Goal: Task Accomplishment & Management: Manage account settings

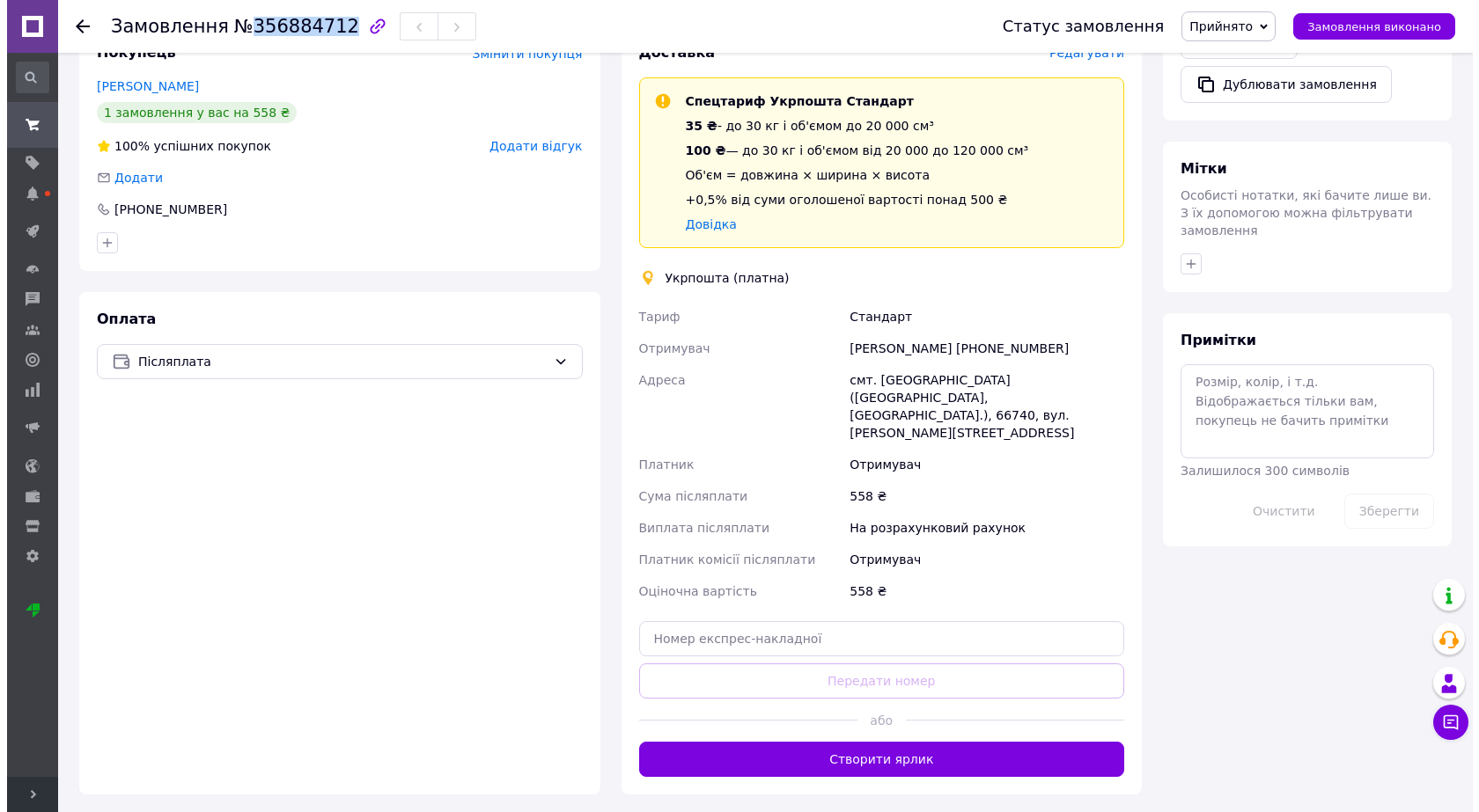
scroll to position [603, 0]
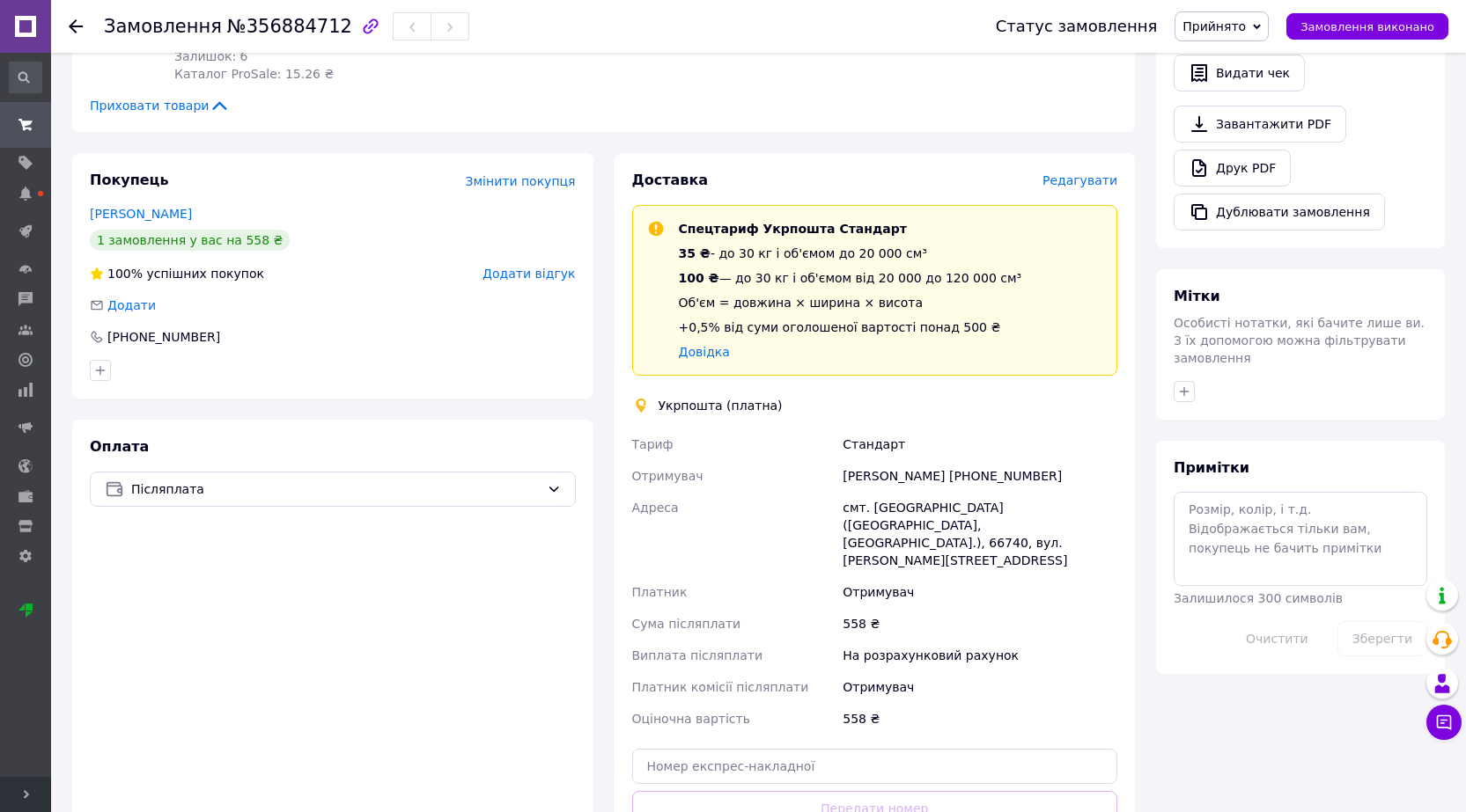
click at [1077, 179] on span "Редагувати" at bounding box center [1080, 180] width 75 height 14
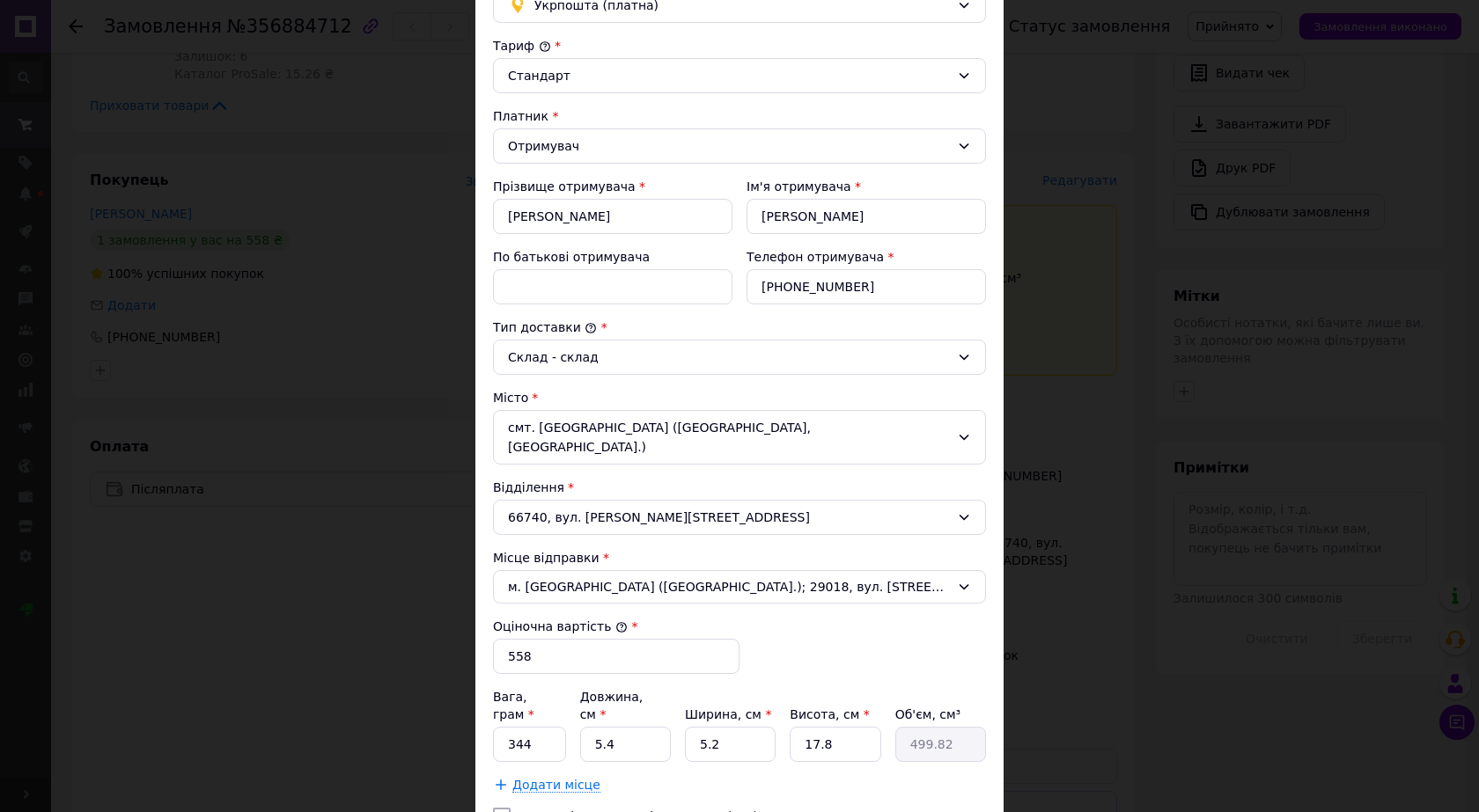
scroll to position [452, 0]
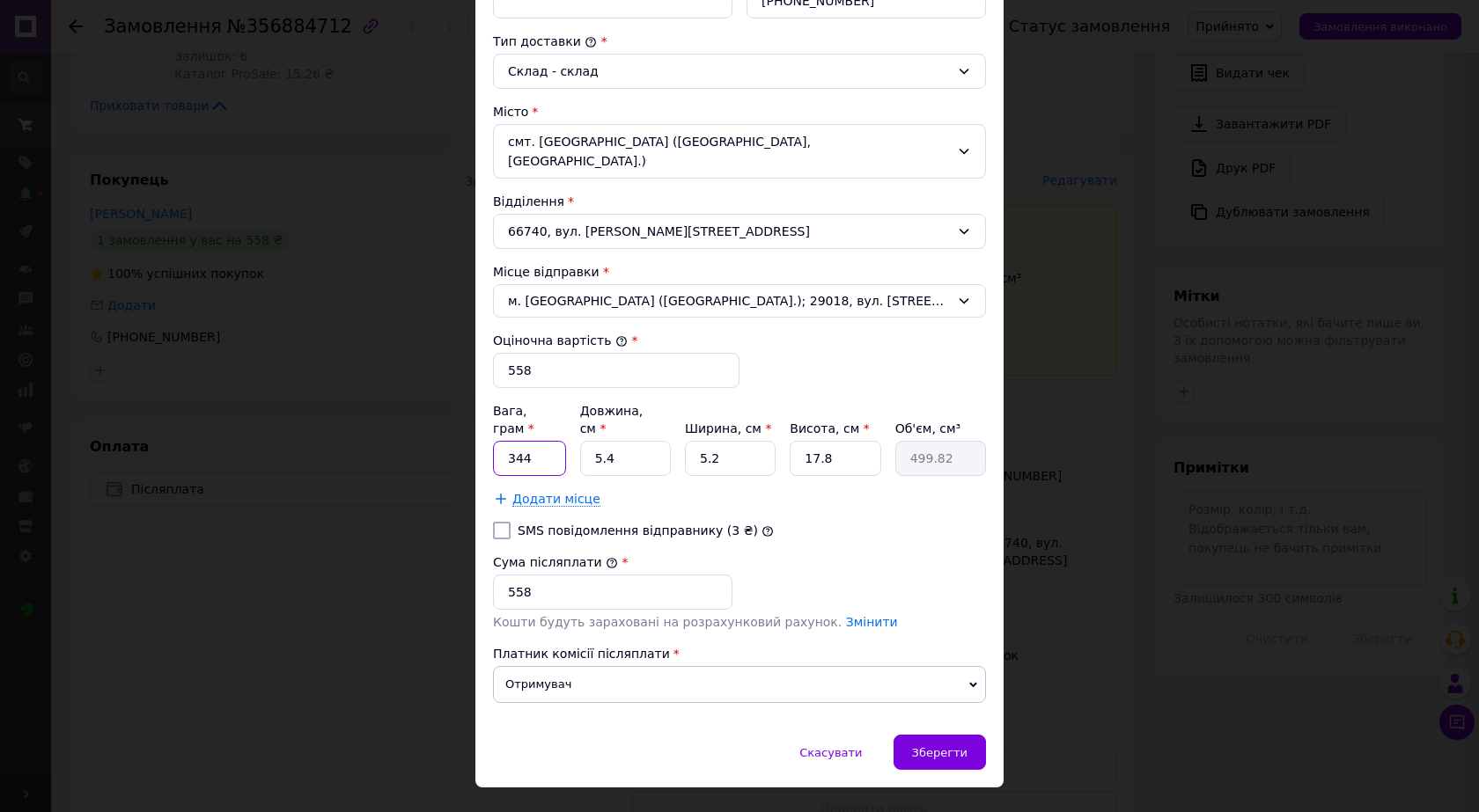
click at [535, 441] on input "344" at bounding box center [530, 459] width 73 height 36
type input "540"
click at [623, 441] on input "5.4" at bounding box center [626, 459] width 91 height 36
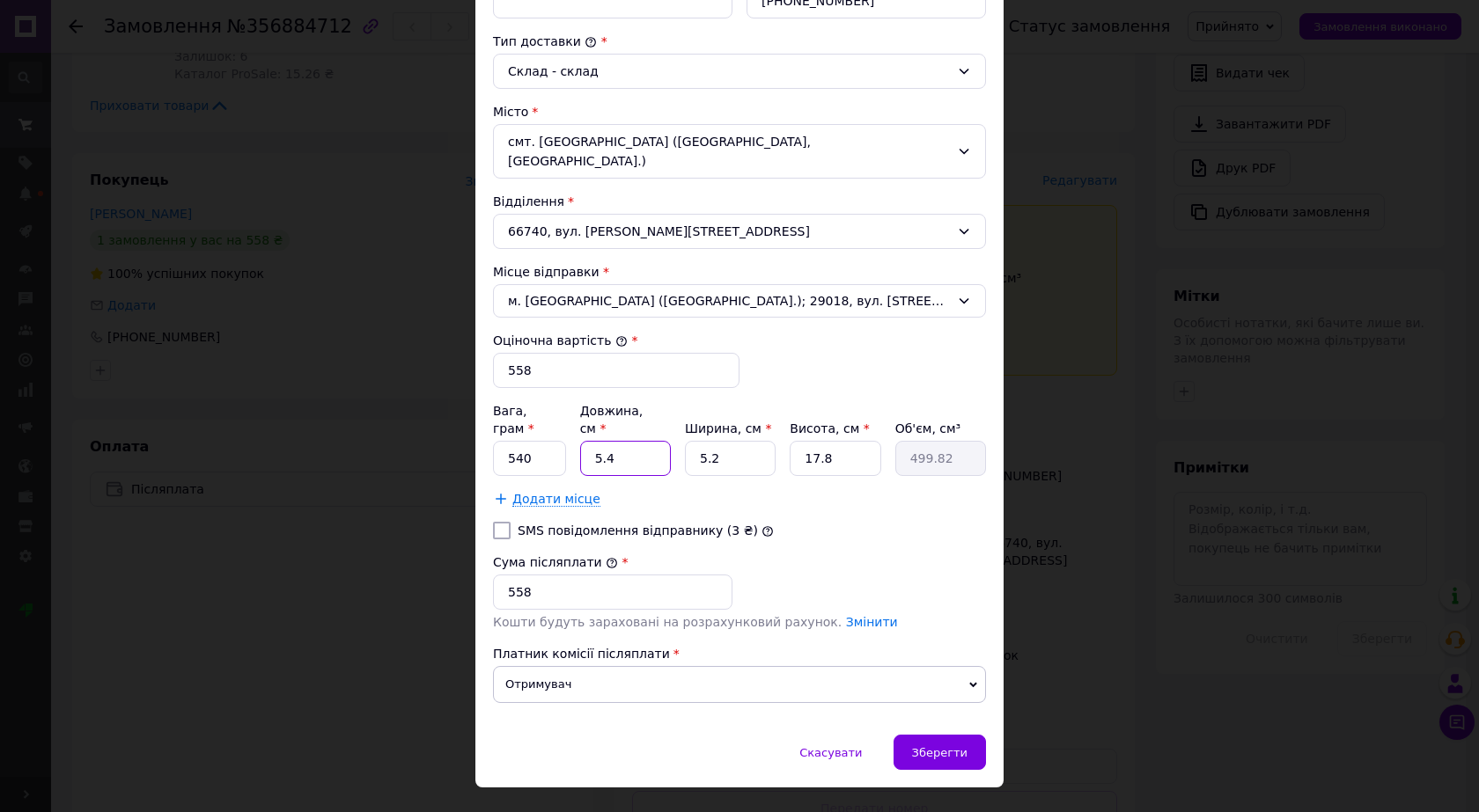
click at [623, 441] on input "5.4" at bounding box center [626, 459] width 91 height 36
type input "1"
type input "92.56"
type input "16"
type input "1480.96"
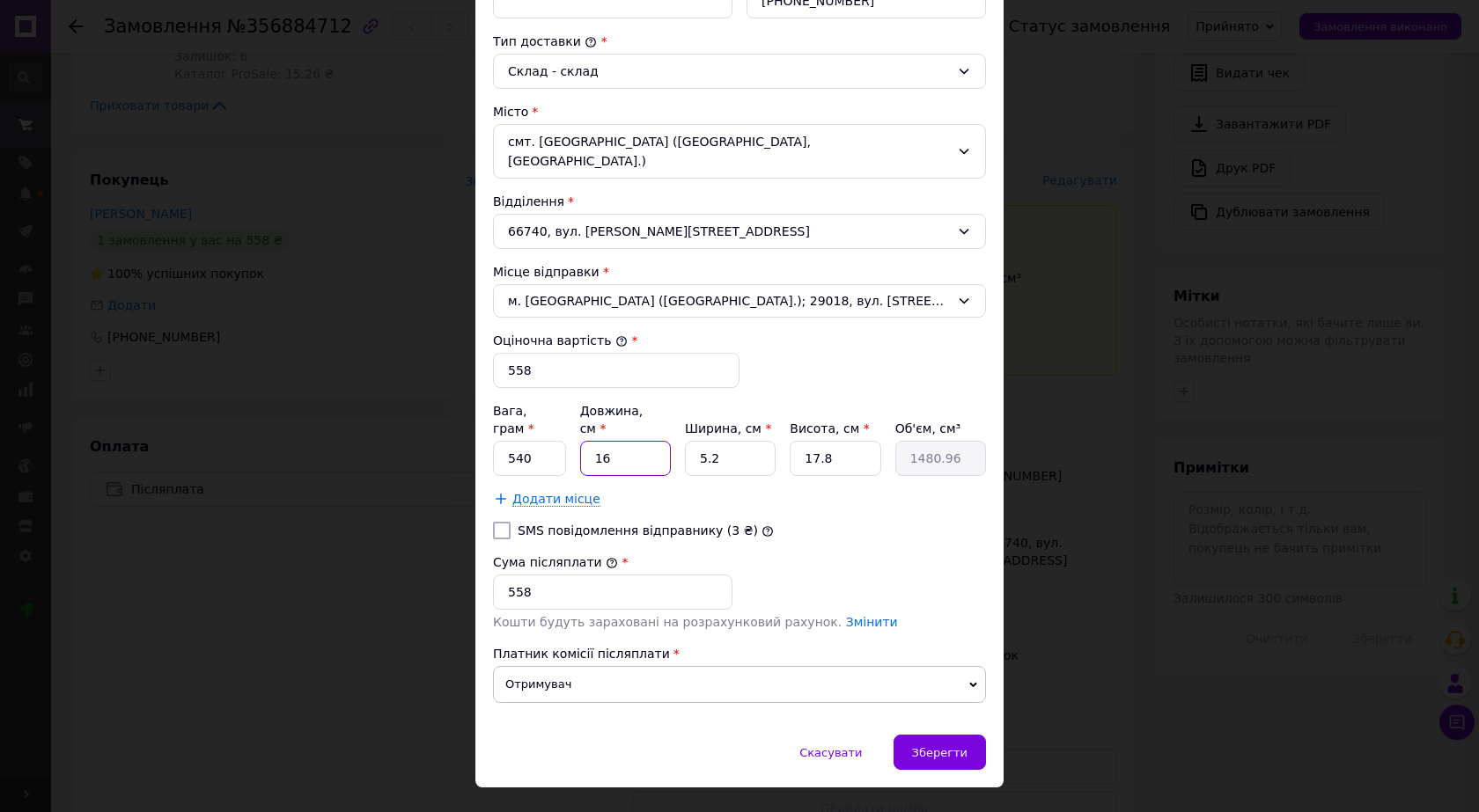
type input "16"
click at [729, 441] on input "5.2" at bounding box center [730, 459] width 91 height 36
type input "1"
type input "284.8"
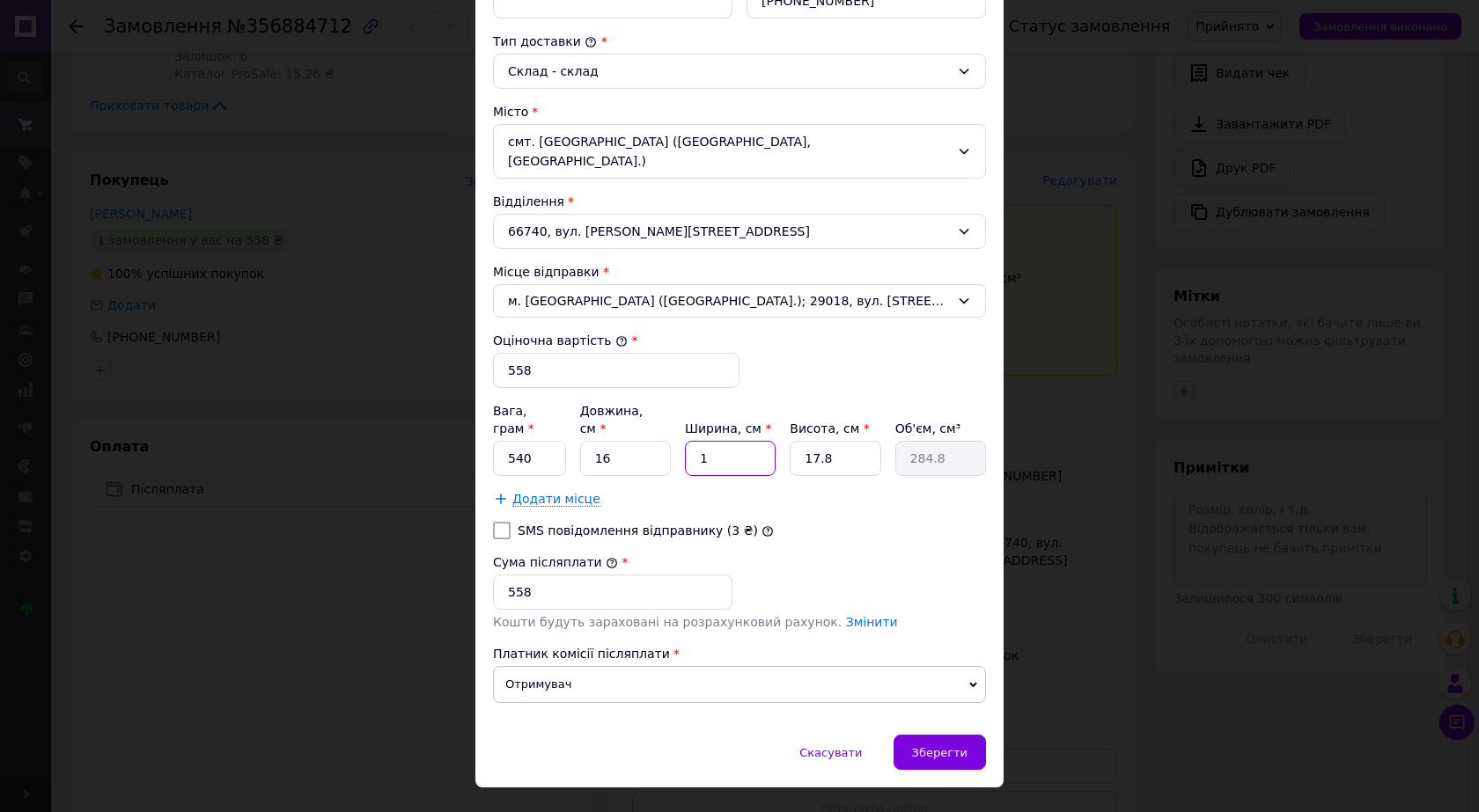
type input "13"
type input "3702.4"
type input "13"
click at [841, 441] on input "17.8" at bounding box center [835, 459] width 91 height 36
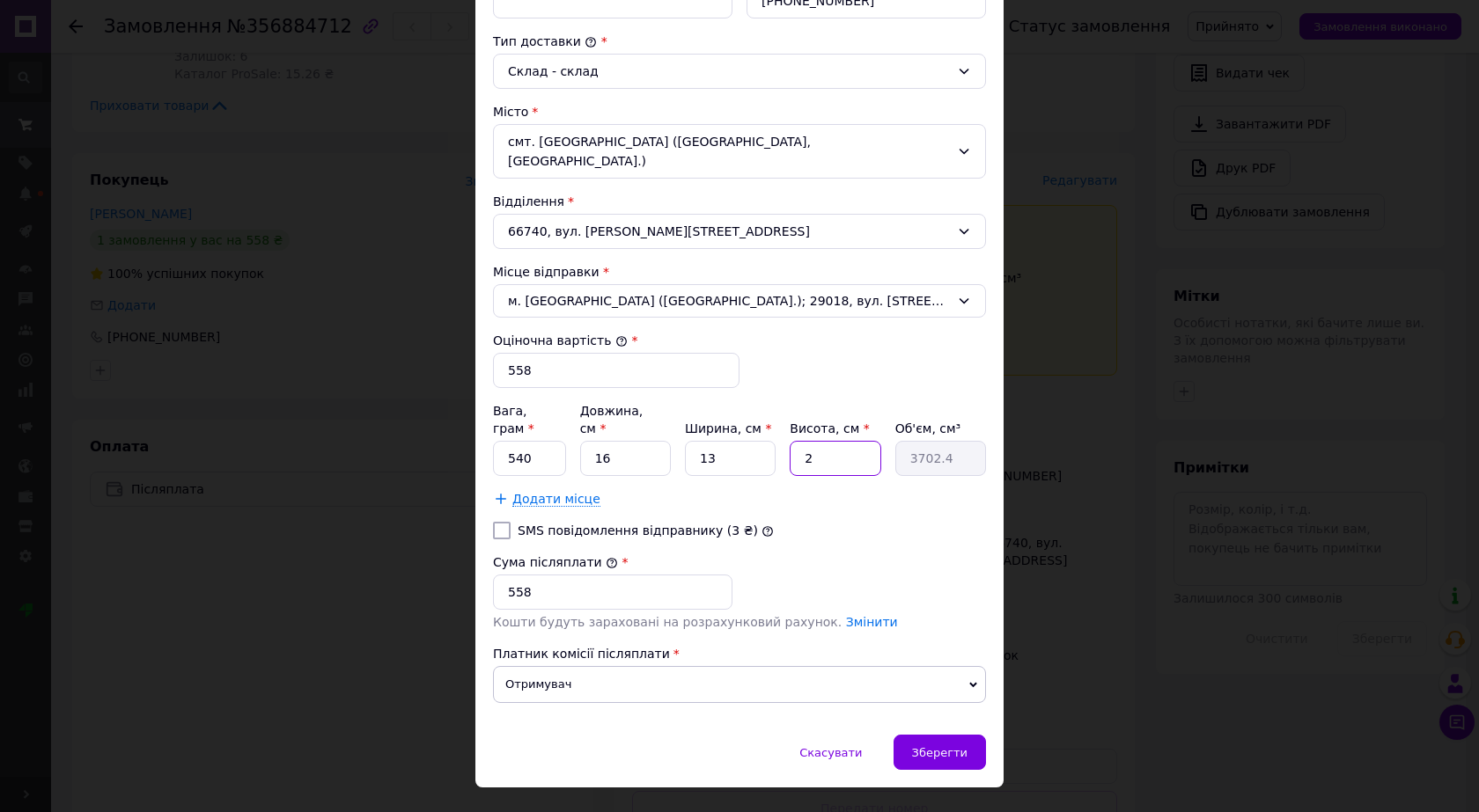
type input "2"
type input "416"
type input "21"
type input "4368"
type input "21"
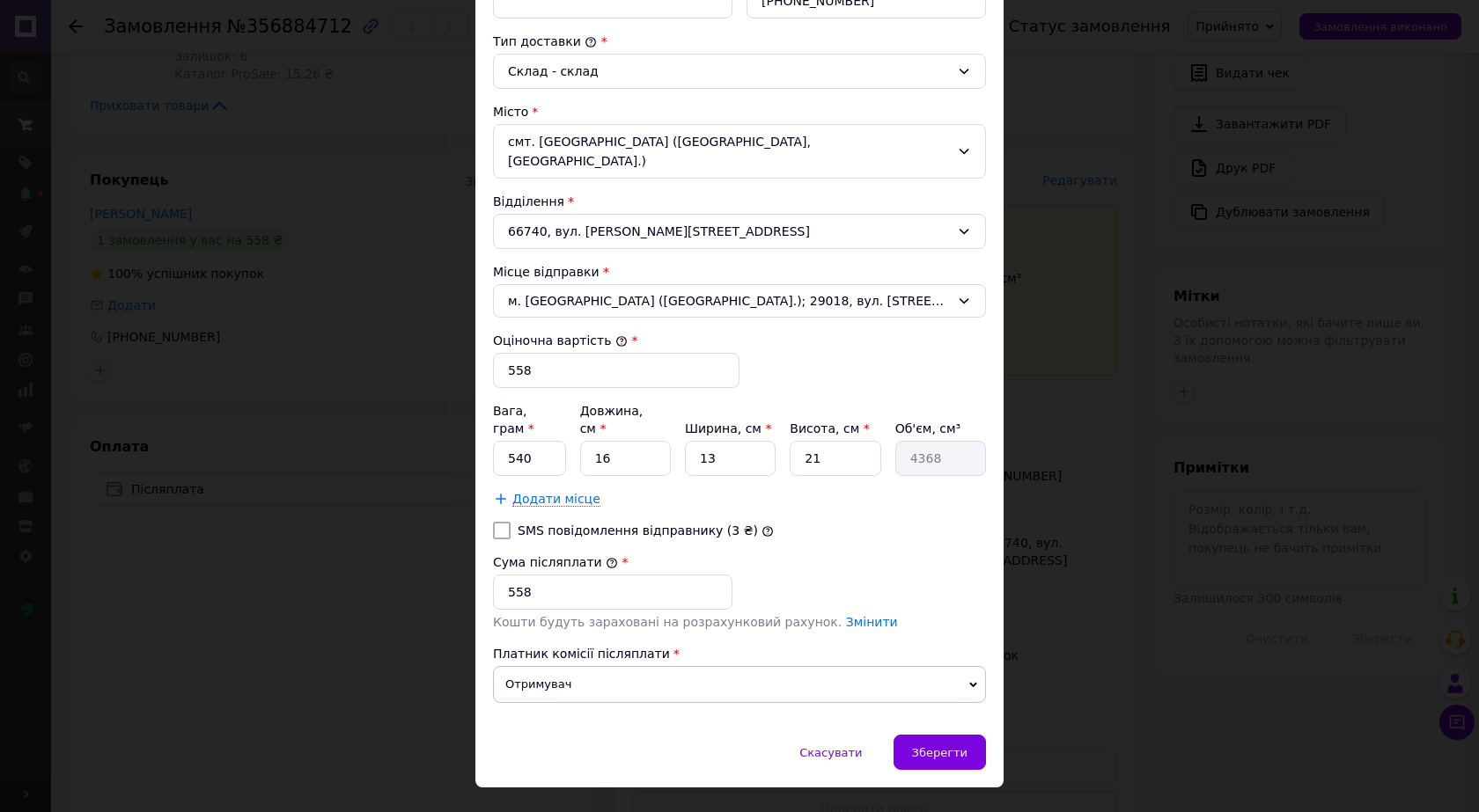
click at [698, 694] on div "Спосіб доставки Укрпошта (платна) Тариф * Стандарт Платник * Отримувач Прізвище…" at bounding box center [739, 199] width 528 height 1072
click at [575, 575] on input "558" at bounding box center [612, 593] width 239 height 36
click at [576, 575] on input "558" at bounding box center [612, 593] width 239 height 36
type input "0"
click at [940, 746] on span "Зберегти" at bounding box center [939, 753] width 55 height 13
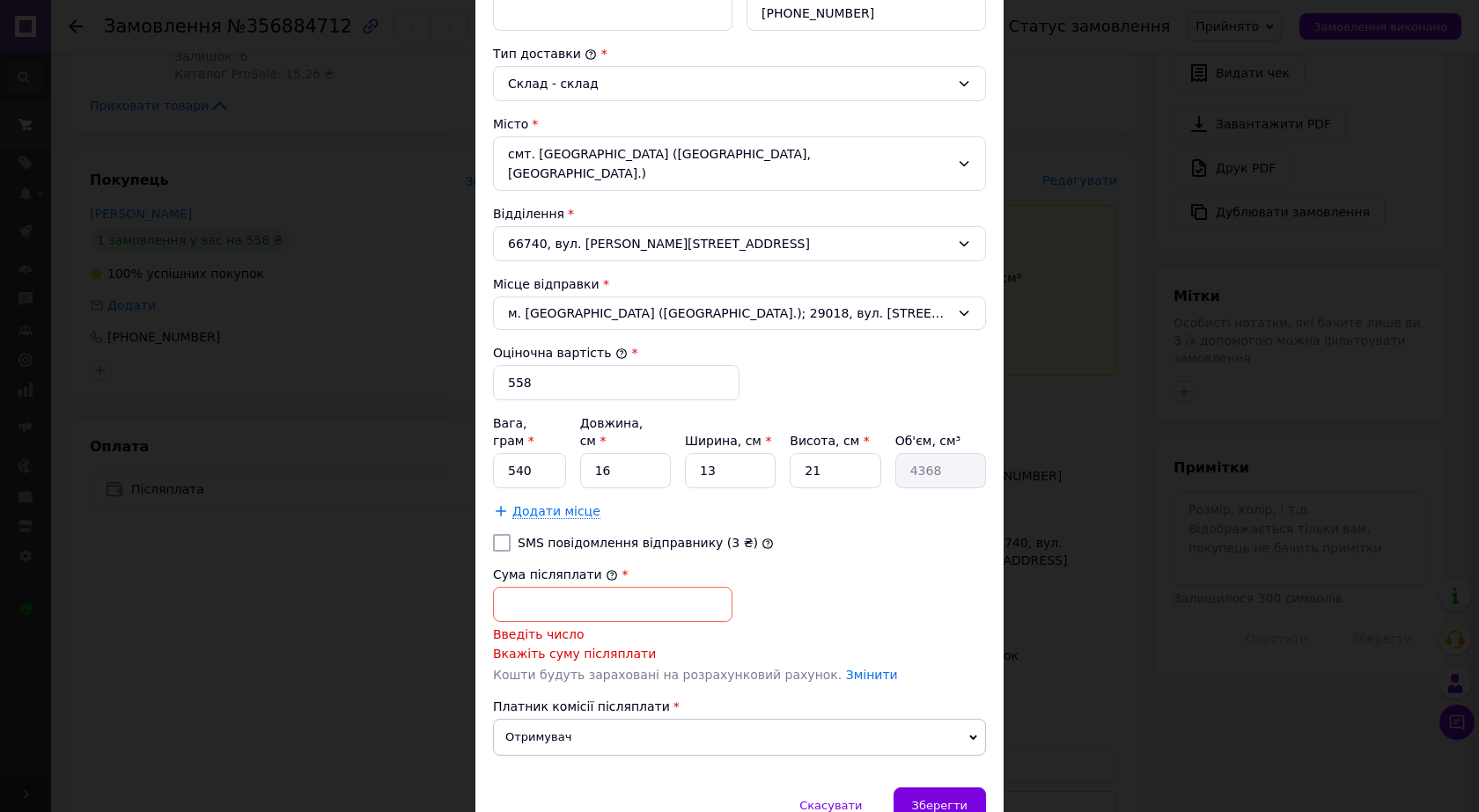
scroll to position [493, 0]
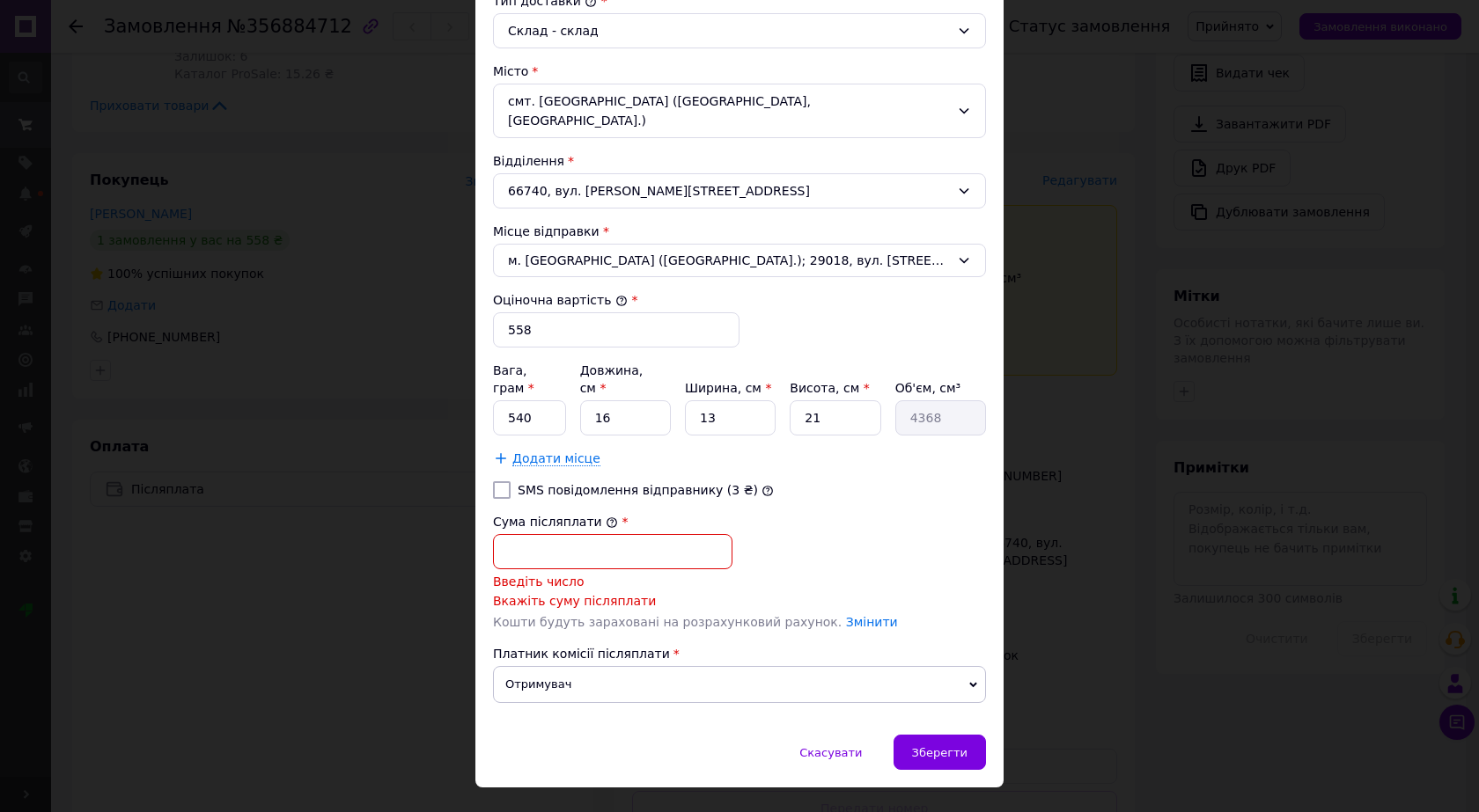
drag, startPoint x: 535, startPoint y: 514, endPoint x: 543, endPoint y: 511, distance: 8.5
click at [535, 534] on input "Сума післяплати" at bounding box center [612, 552] width 239 height 36
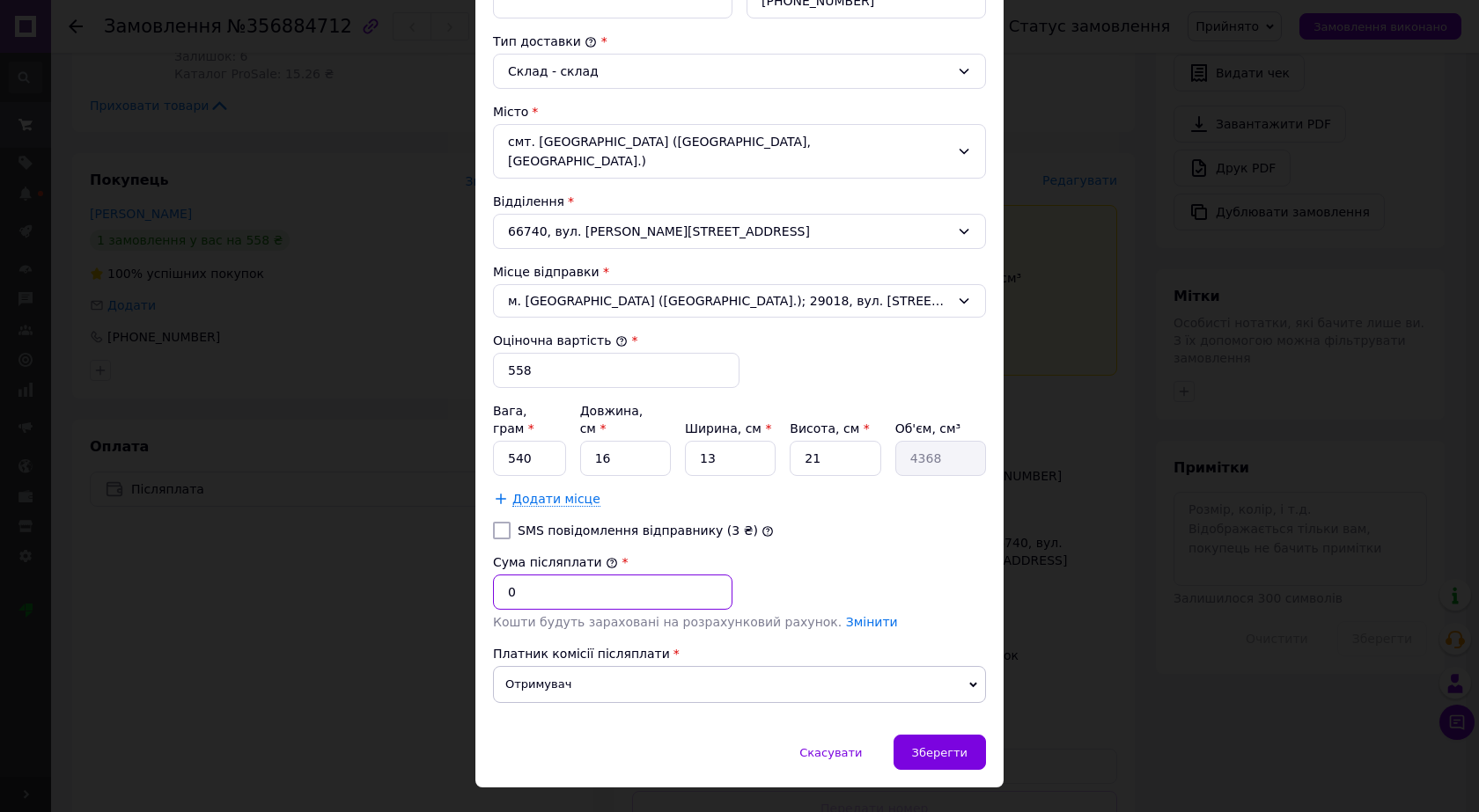
type input "0"
click at [837, 547] on div "Сума післяплати * 0" at bounding box center [739, 581] width 507 height 70
drag, startPoint x: 959, startPoint y: 723, endPoint x: 944, endPoint y: 704, distance: 24.2
click at [958, 746] on span "Зберегти" at bounding box center [939, 753] width 55 height 13
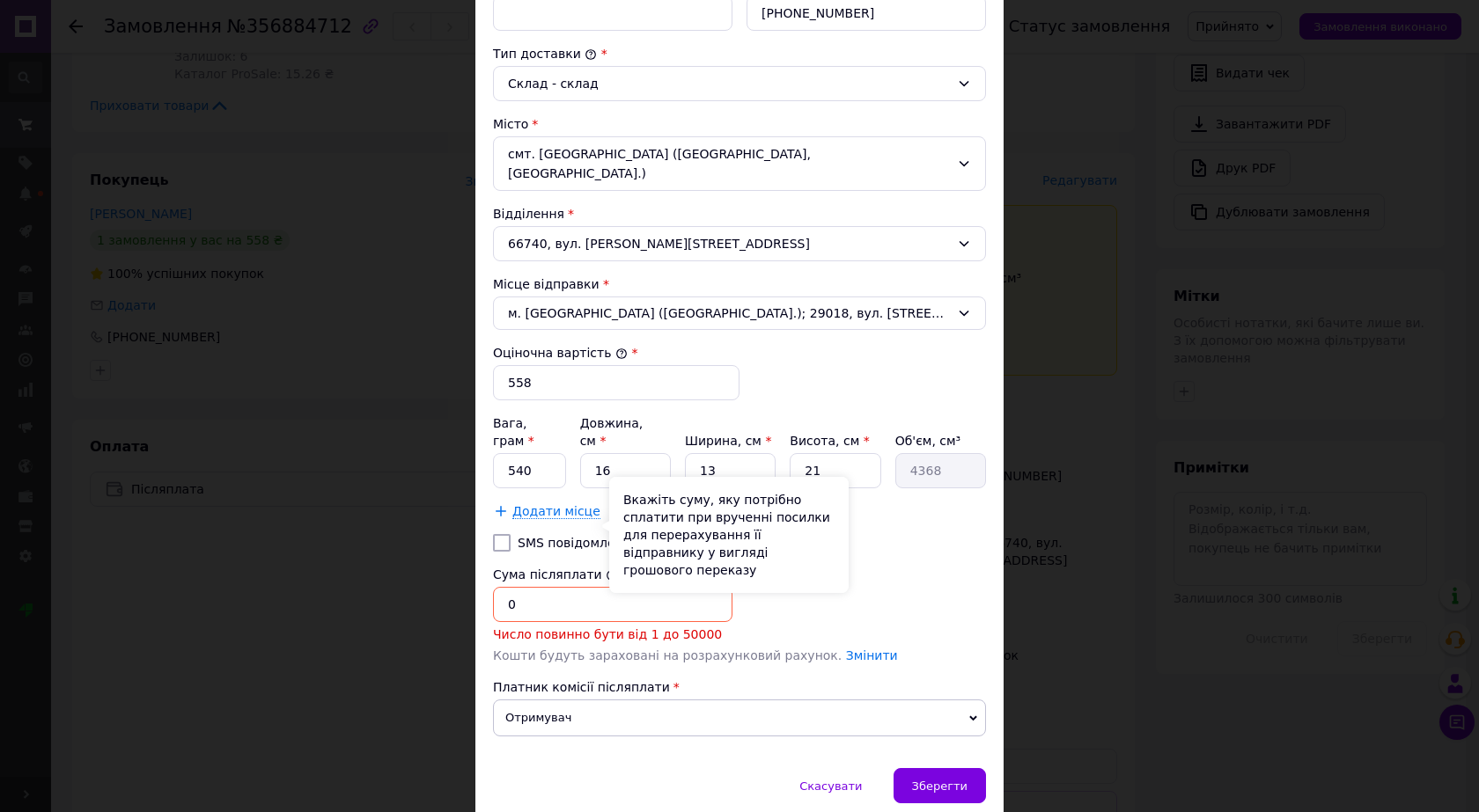
scroll to position [474, 0]
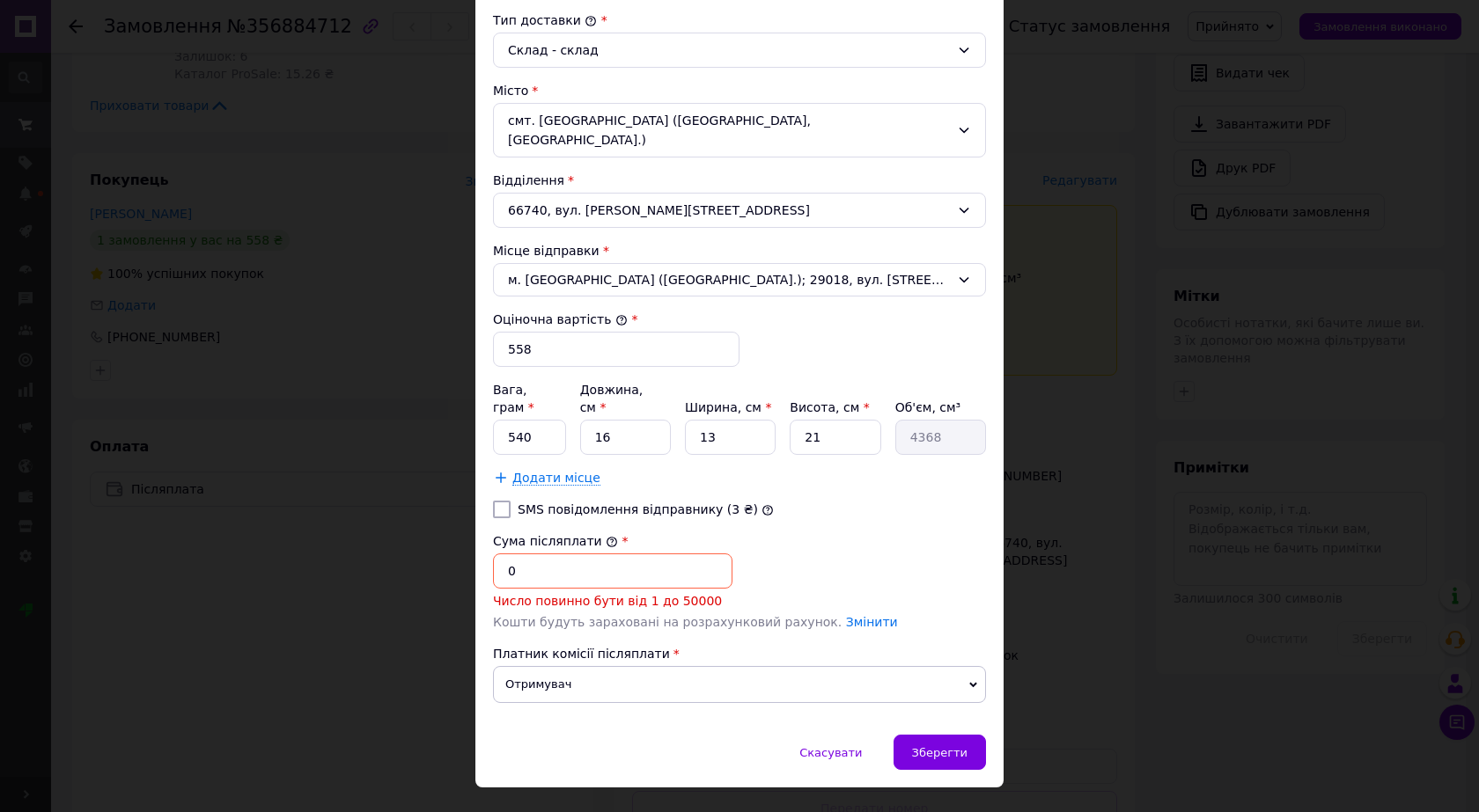
click at [581, 667] on span "Отримувач" at bounding box center [740, 684] width 493 height 37
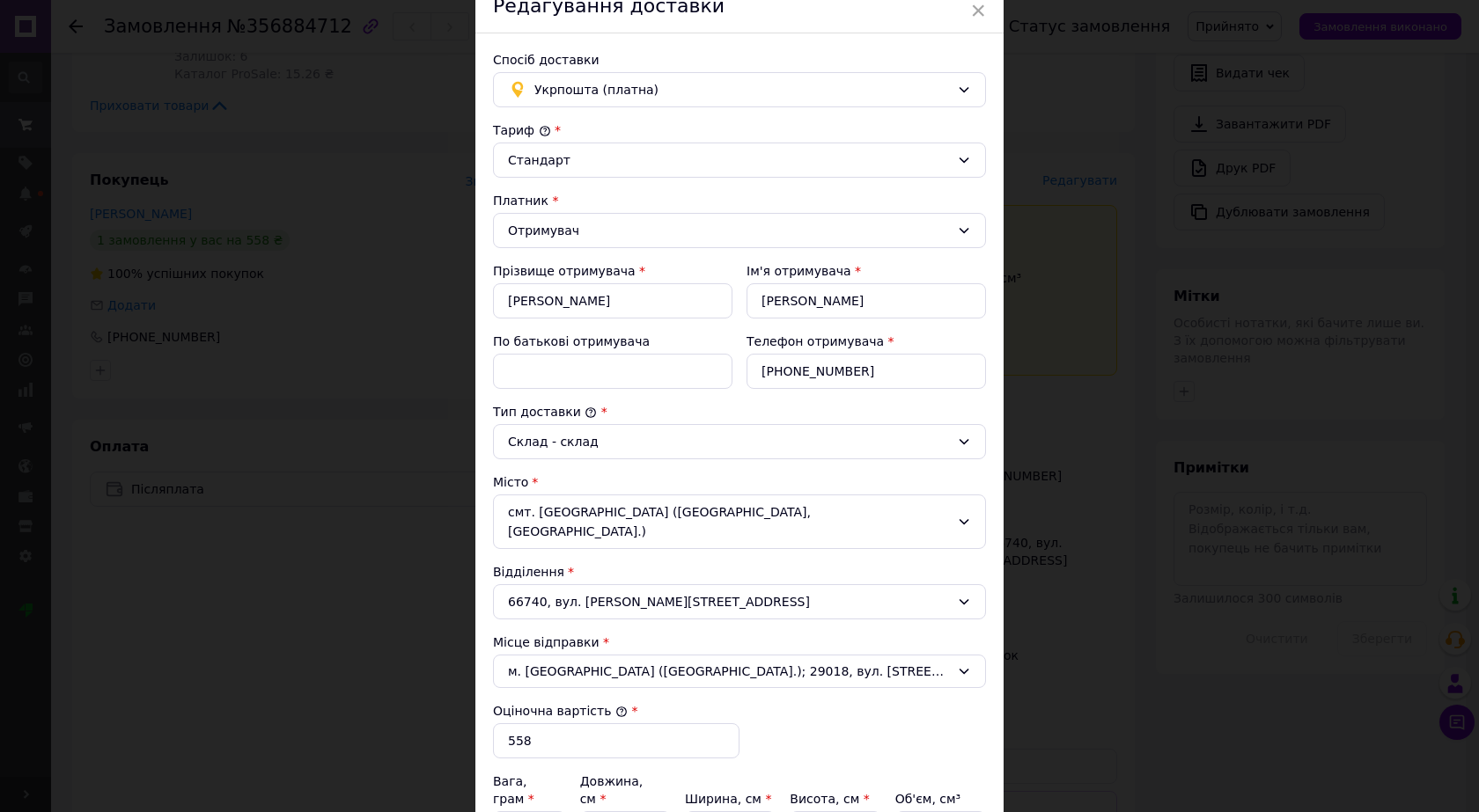
scroll to position [0, 0]
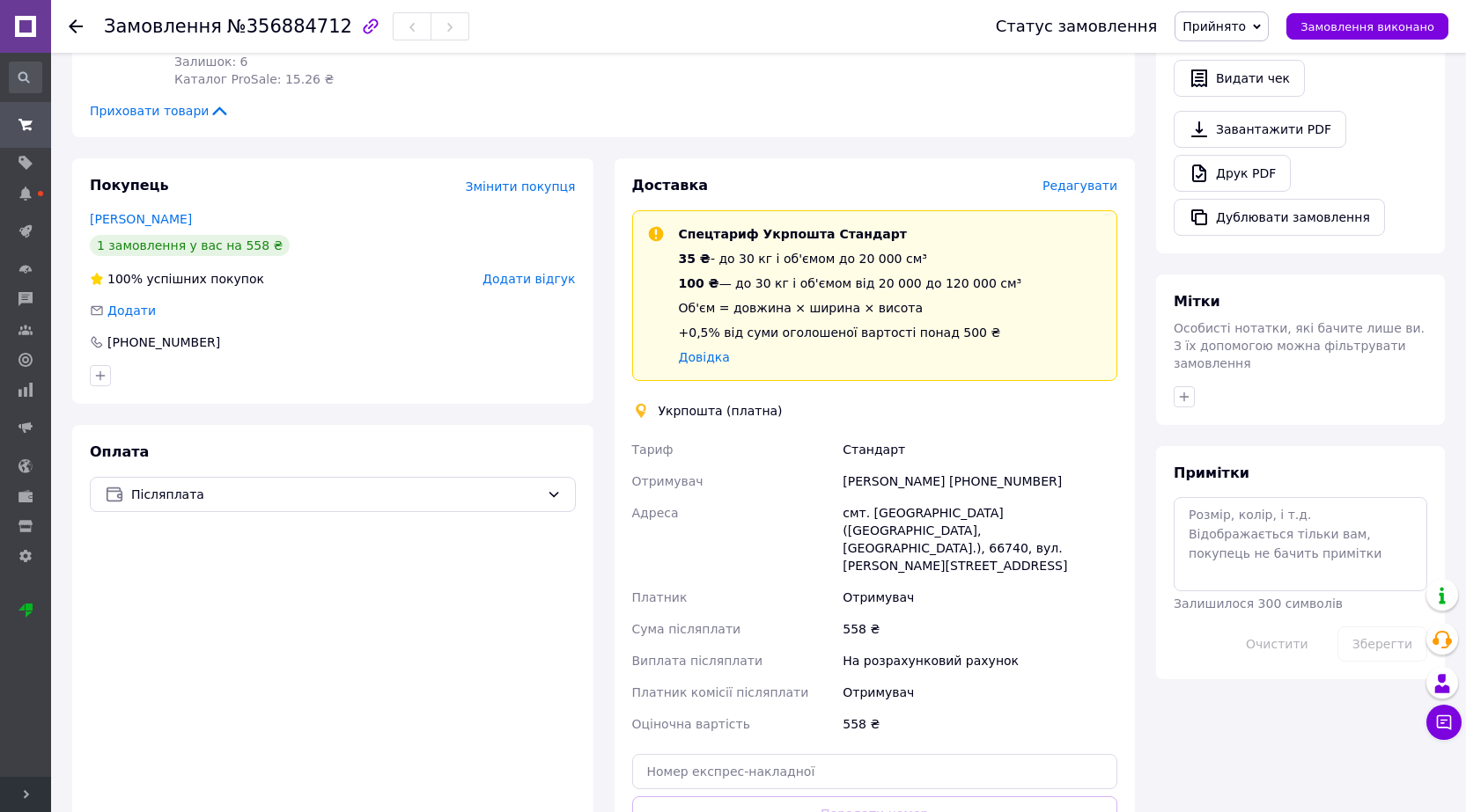
scroll to position [616, 0]
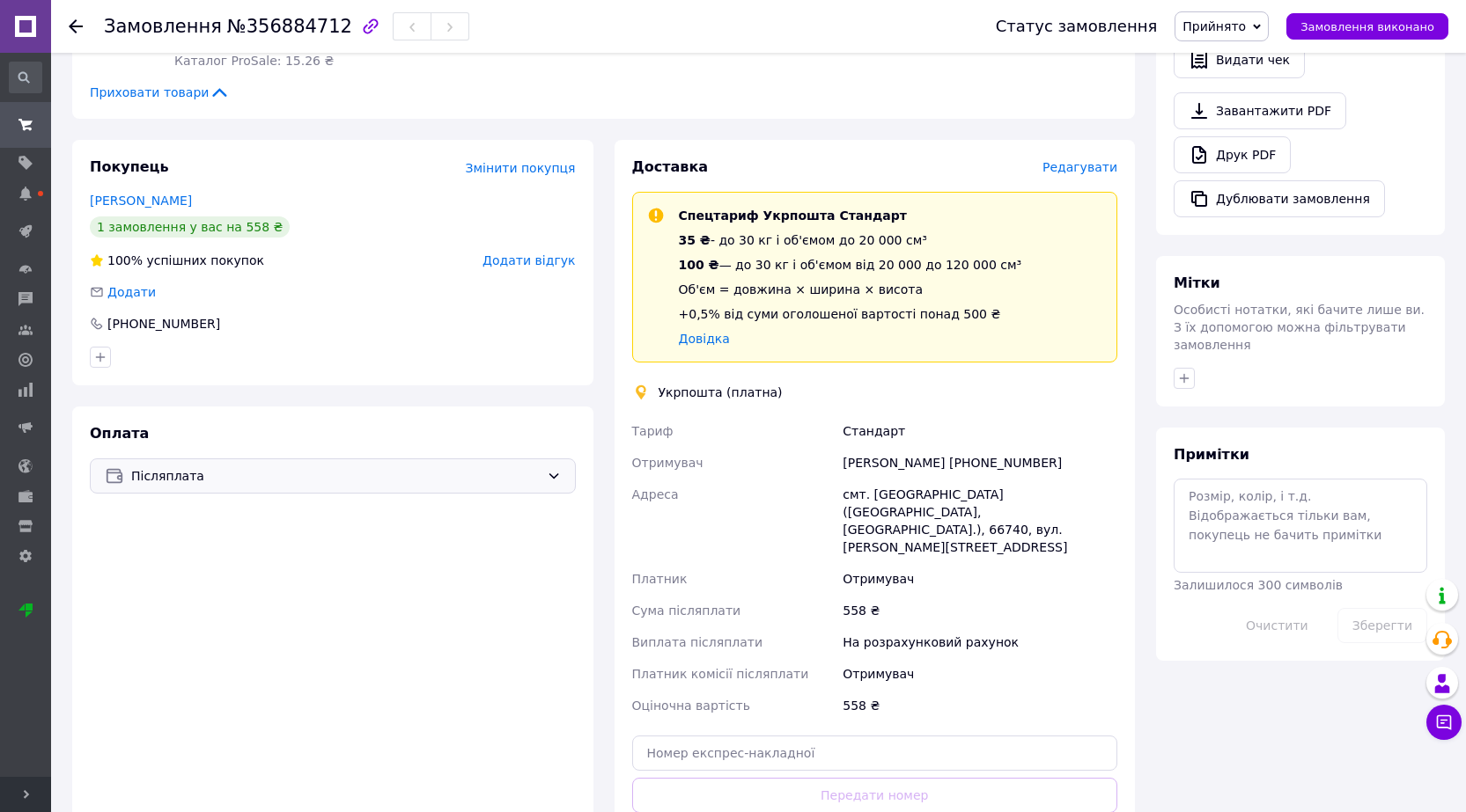
click at [361, 473] on span "Післяплата" at bounding box center [336, 475] width 409 height 20
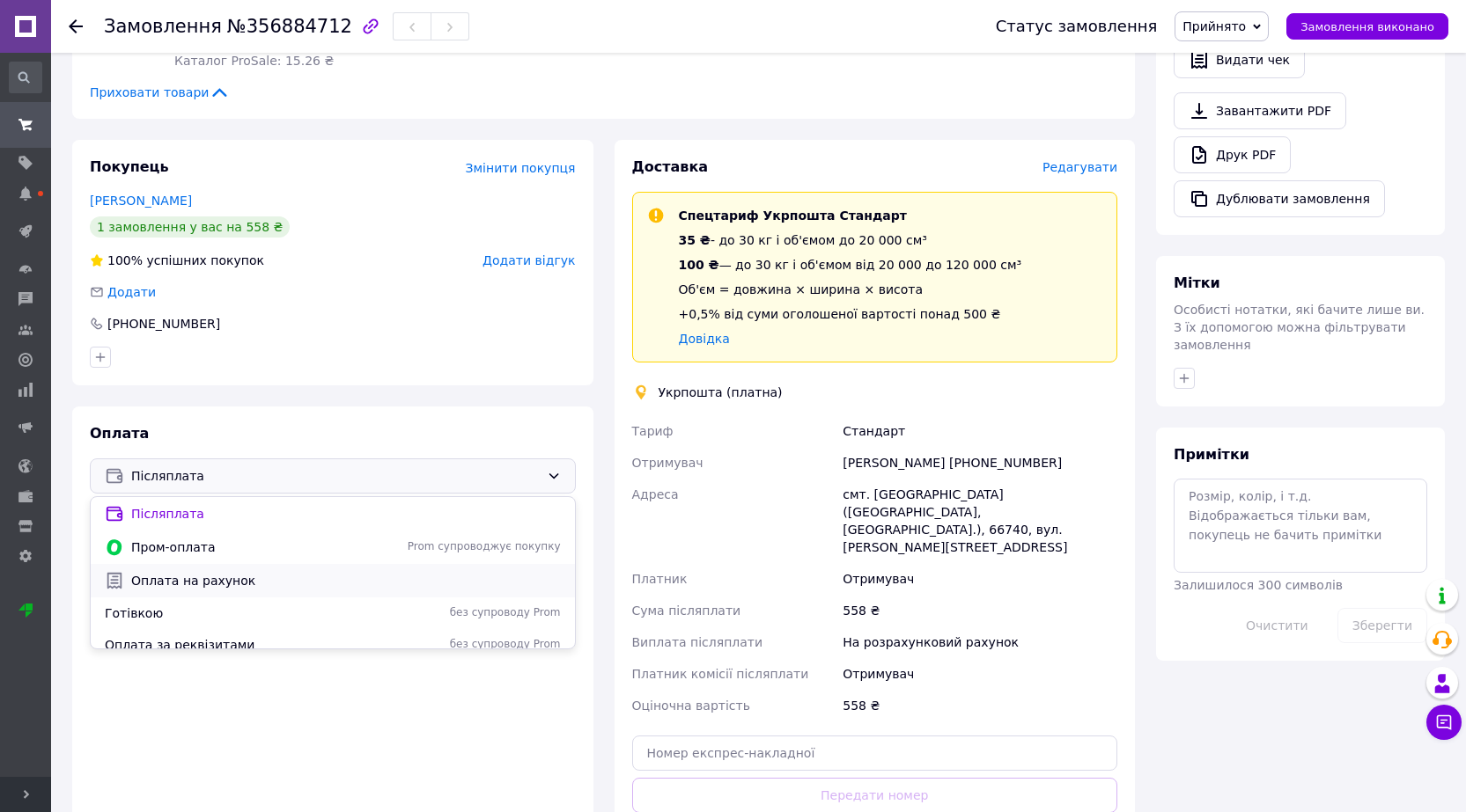
click at [283, 581] on span "Оплата на рахунок" at bounding box center [346, 580] width 430 height 18
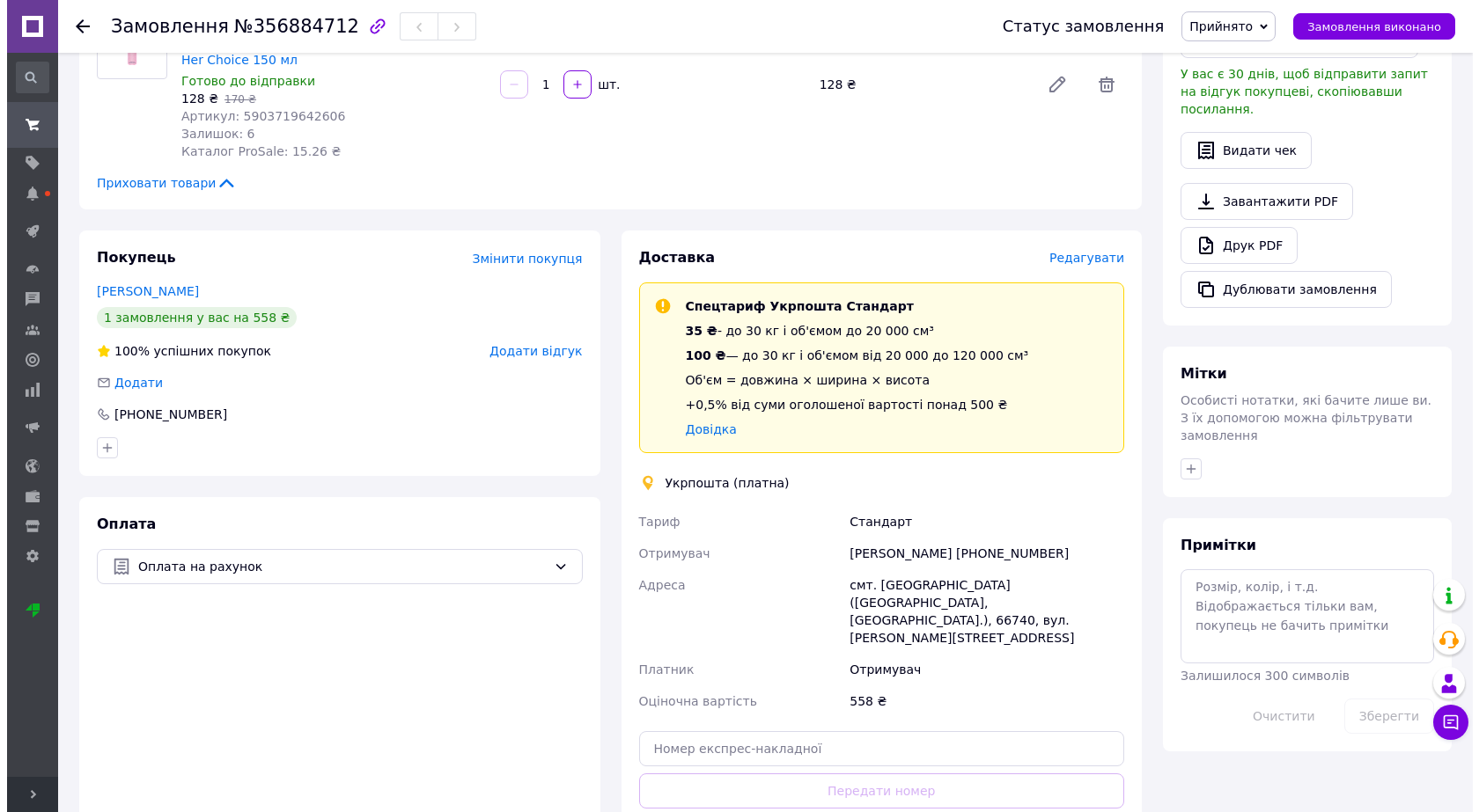
scroll to position [528, 0]
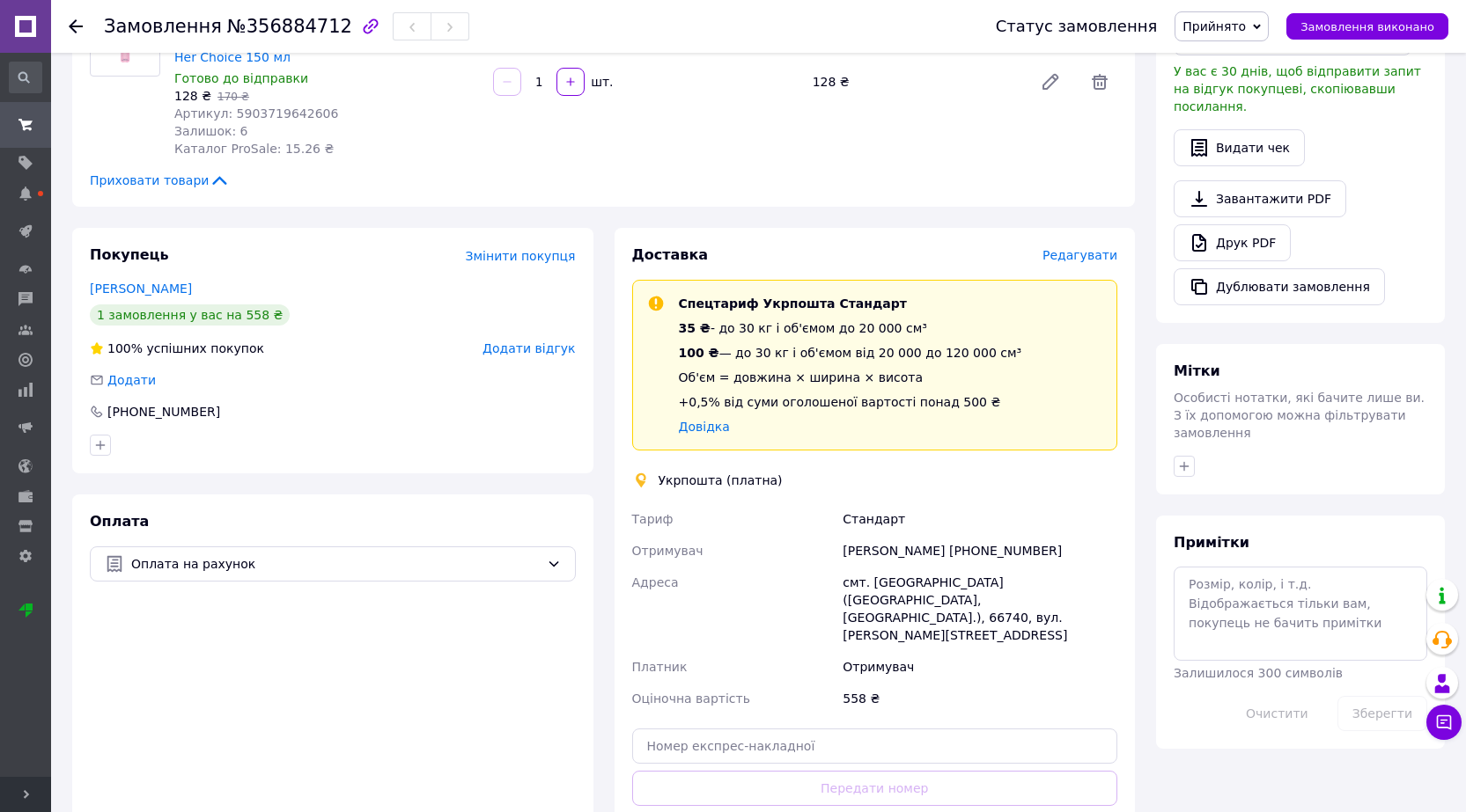
click at [1081, 263] on span "Редагувати" at bounding box center [1080, 255] width 75 height 14
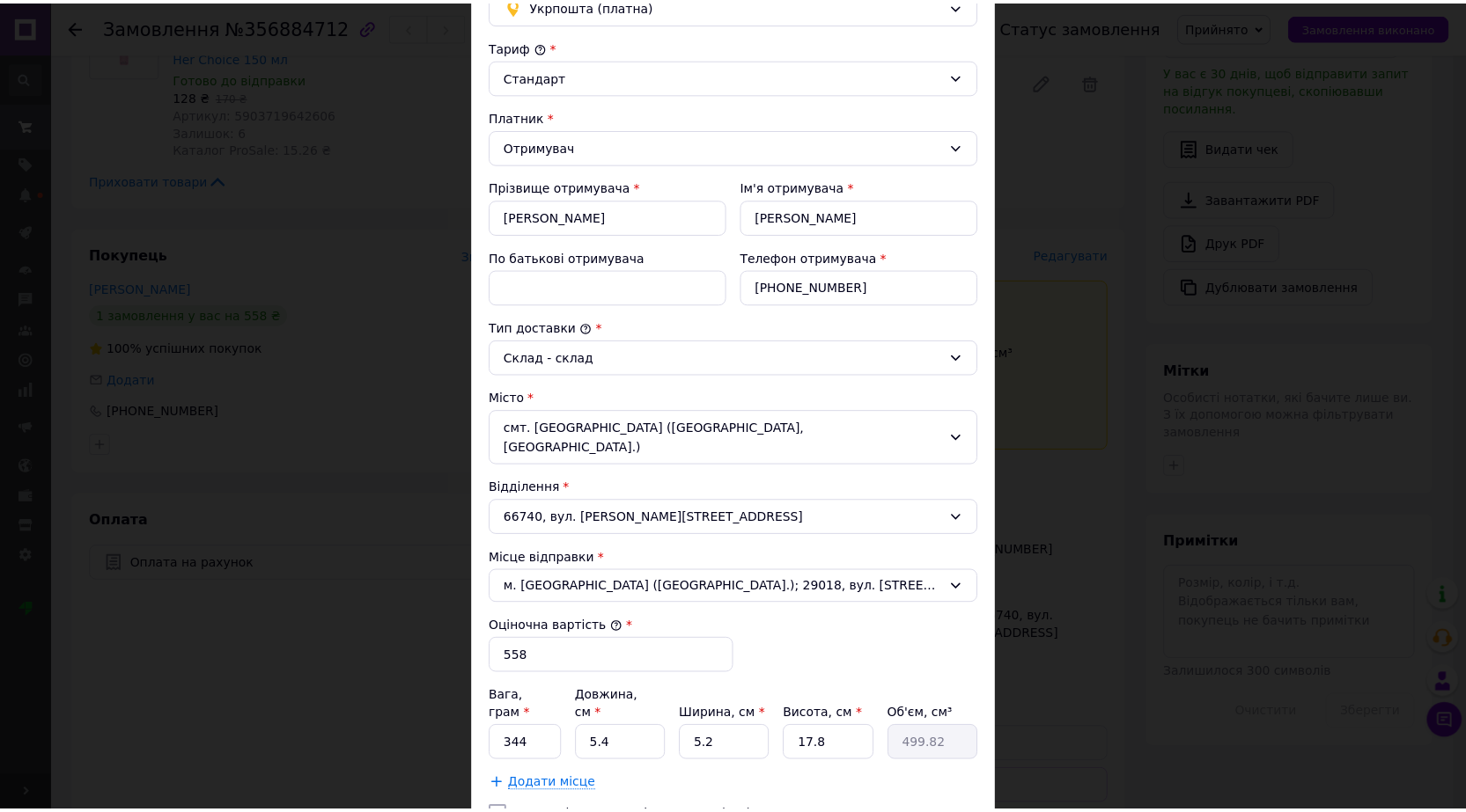
scroll to position [352, 0]
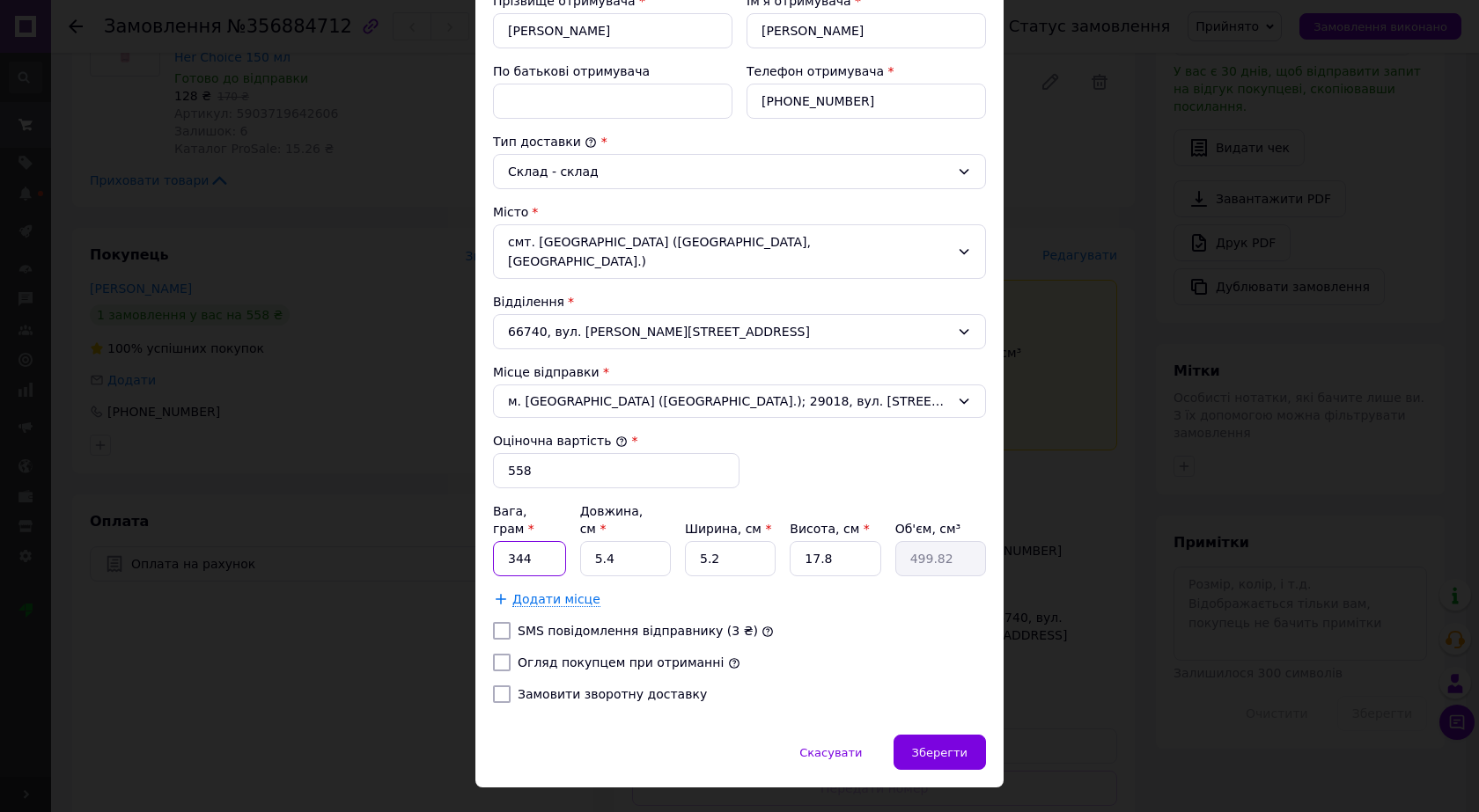
click at [550, 541] on input "344" at bounding box center [530, 559] width 73 height 36
type input "540"
click at [636, 541] on input "5.4" at bounding box center [626, 559] width 91 height 36
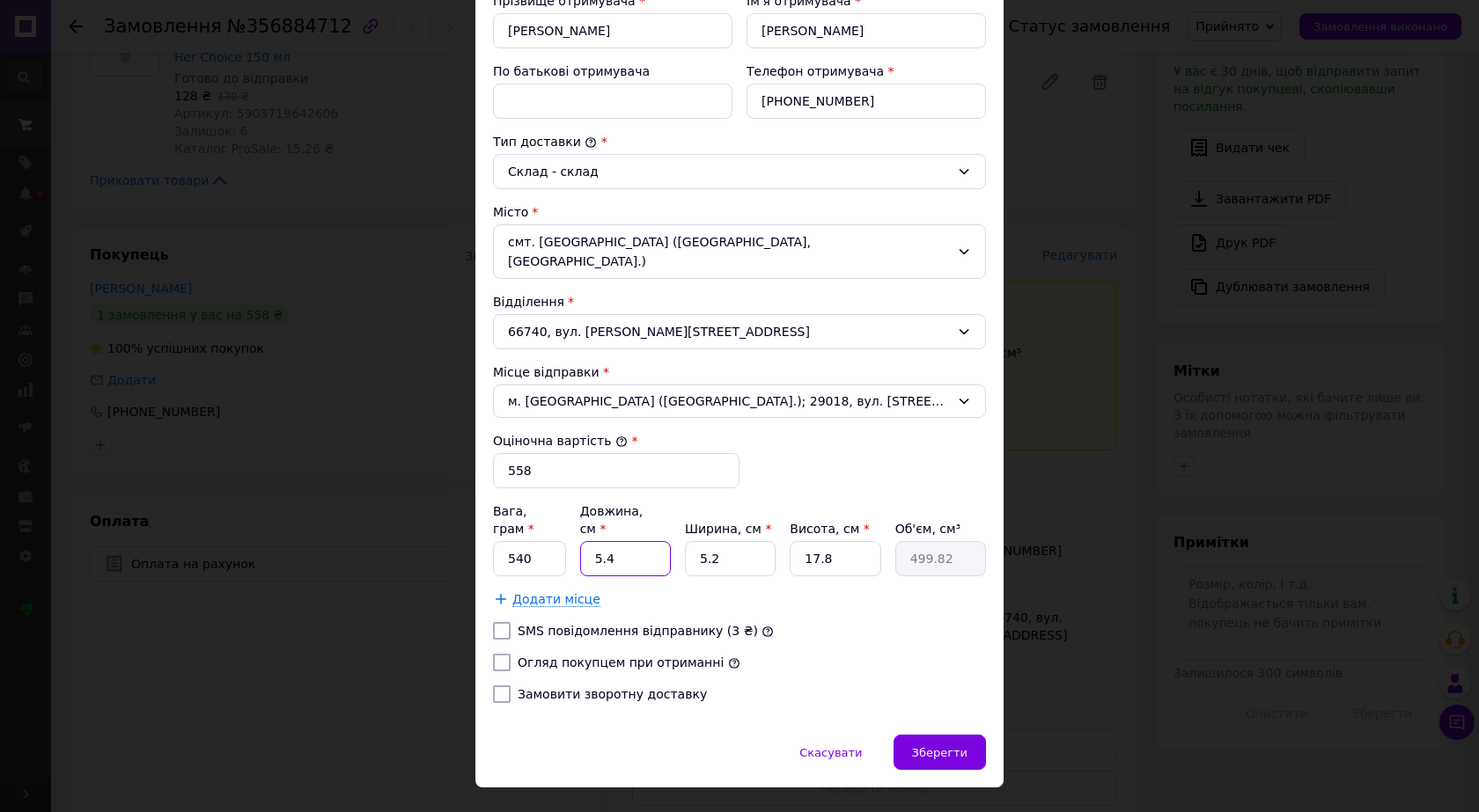
type input "1"
type input "92.56"
type input "16"
type input "1480.96"
type input "16"
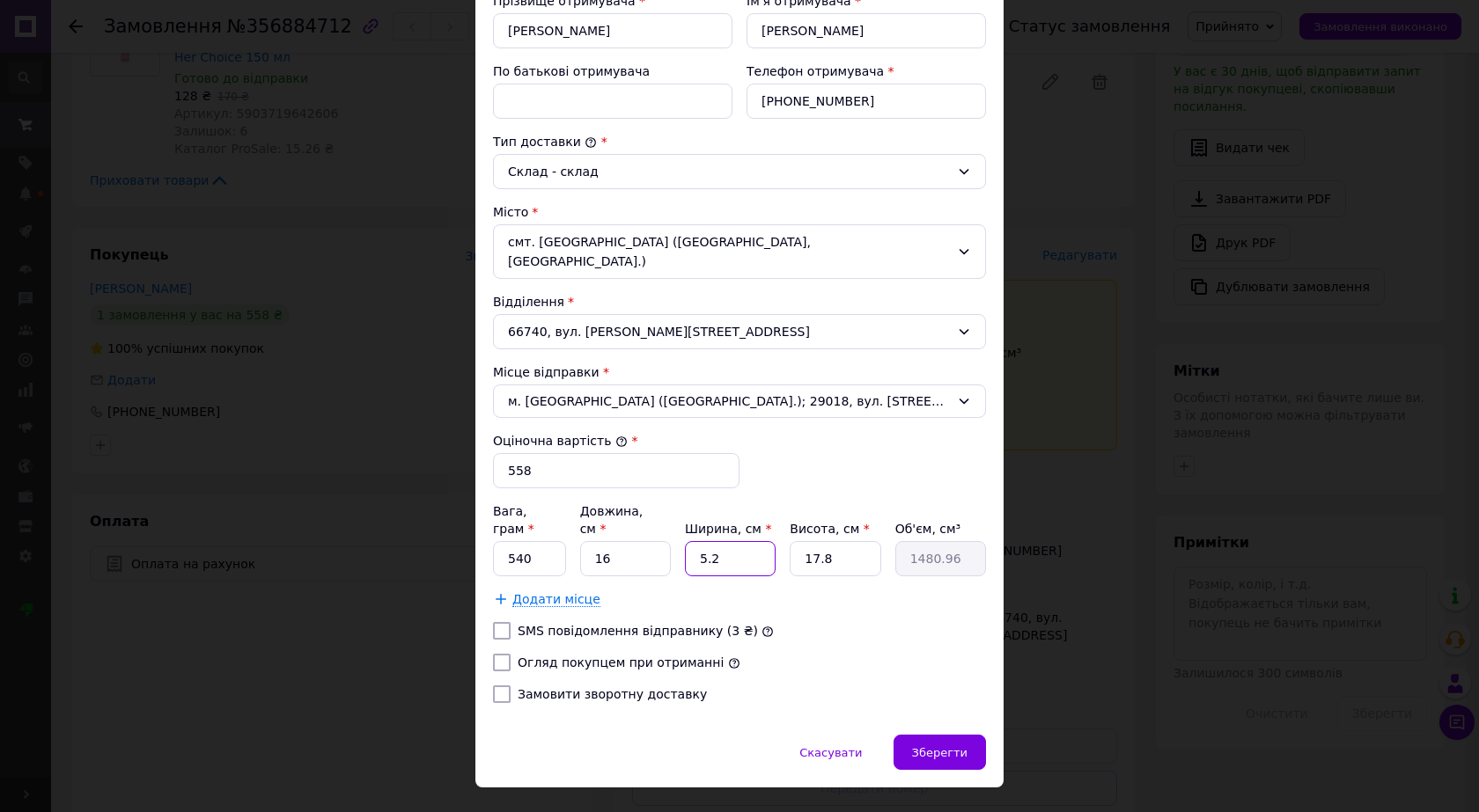
click at [737, 541] on input "5.2" at bounding box center [730, 559] width 91 height 36
click at [736, 541] on input "5.2" at bounding box center [730, 559] width 91 height 36
type input "1"
type input "284.8"
type input "13"
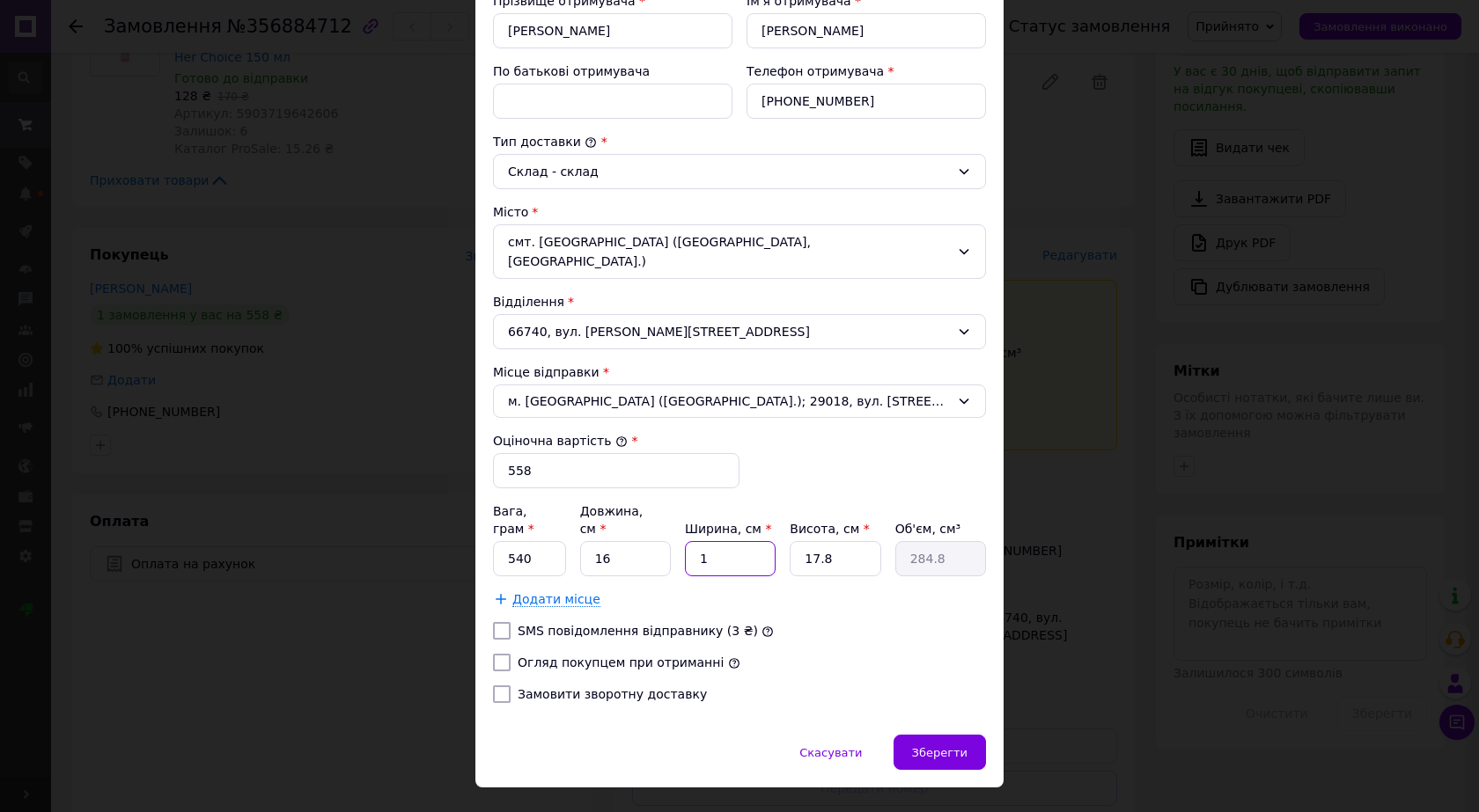
type input "3702.4"
type input "13"
click at [852, 541] on input "17.8" at bounding box center [835, 559] width 91 height 36
click at [851, 541] on input "17.8" at bounding box center [835, 559] width 91 height 36
type input "2"
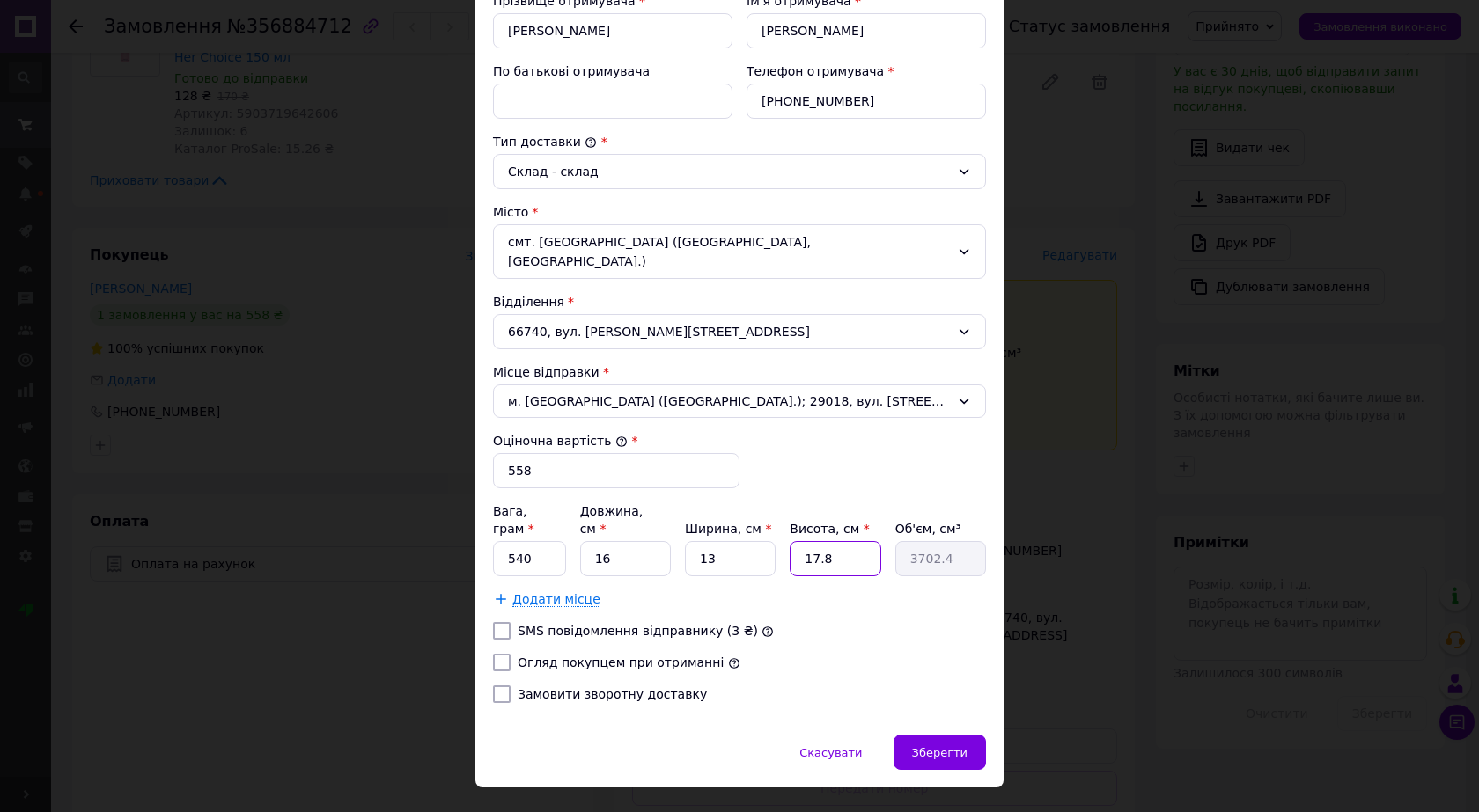
type input "416"
type input "21"
type input "4368"
type input "21"
click at [693, 735] on div "Скасувати   Зберегти" at bounding box center [739, 761] width 528 height 53
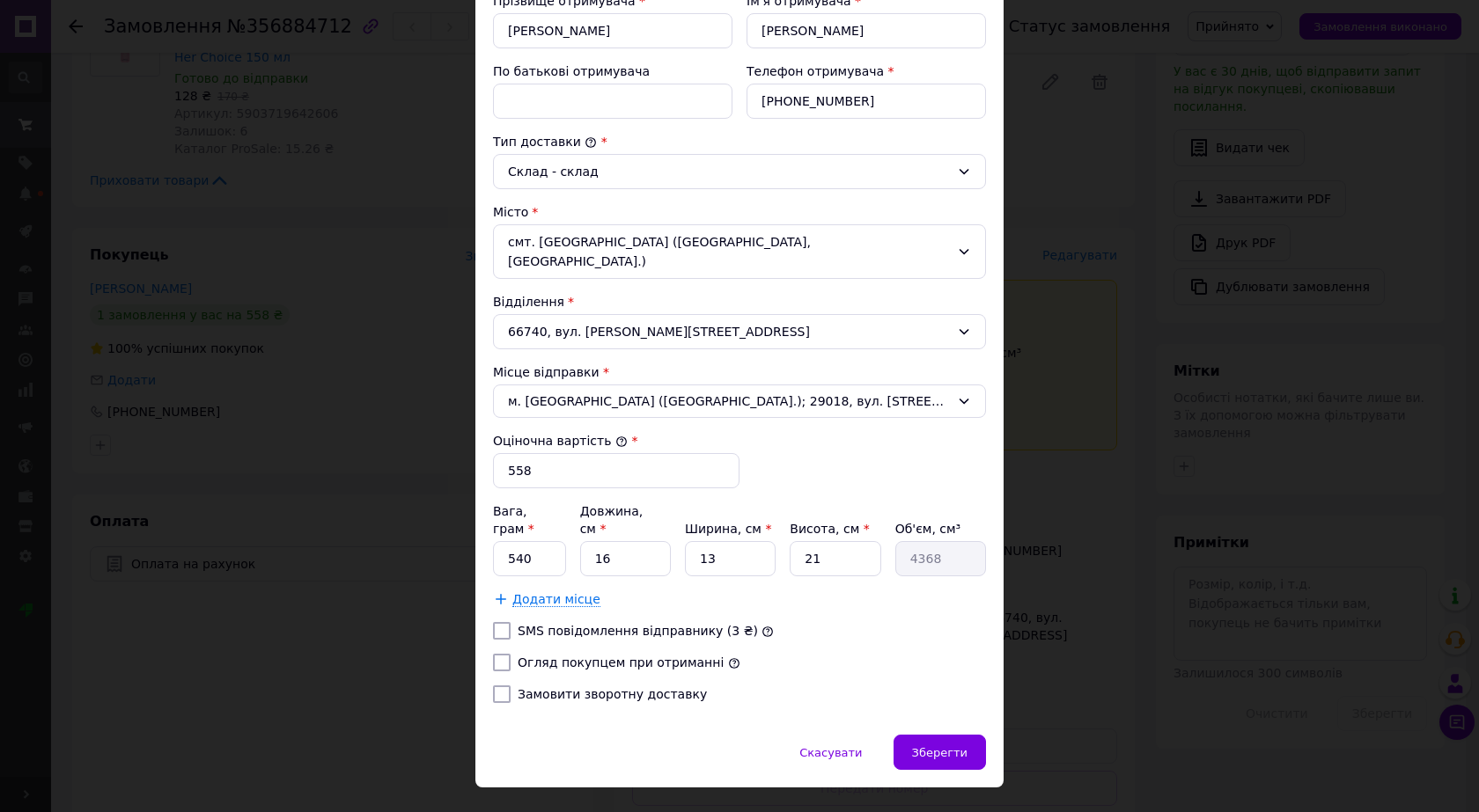
click at [656, 655] on label "Огляд покупцем при отриманні" at bounding box center [621, 662] width 206 height 14
click at [510, 654] on input "Огляд покупцем при отриманні" at bounding box center [502, 662] width 18 height 18
checkbox input "true"
click at [943, 746] on span "Зберегти" at bounding box center [939, 753] width 55 height 13
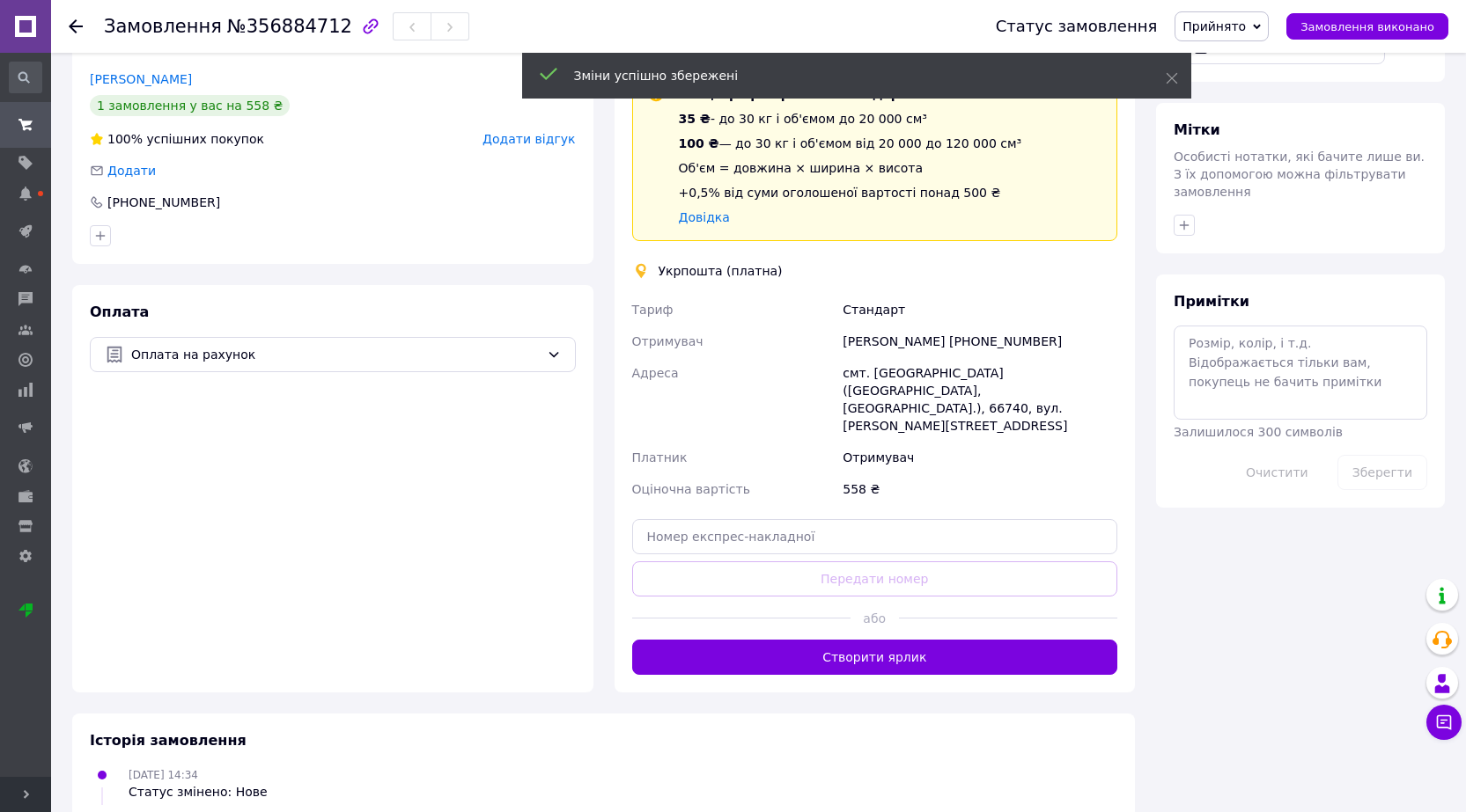
scroll to position [792, 0]
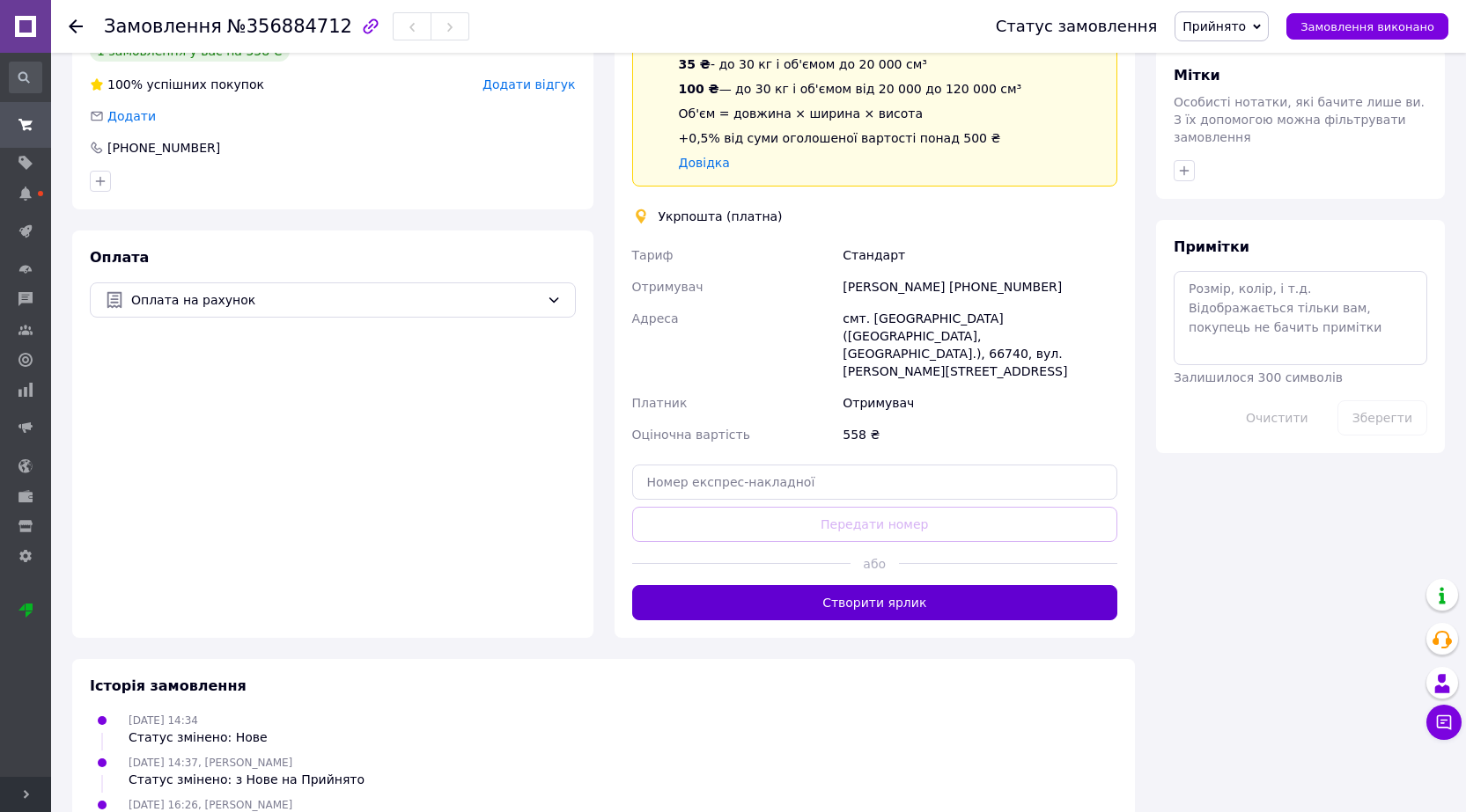
click at [865, 585] on button "Створити ярлик" at bounding box center [875, 603] width 486 height 36
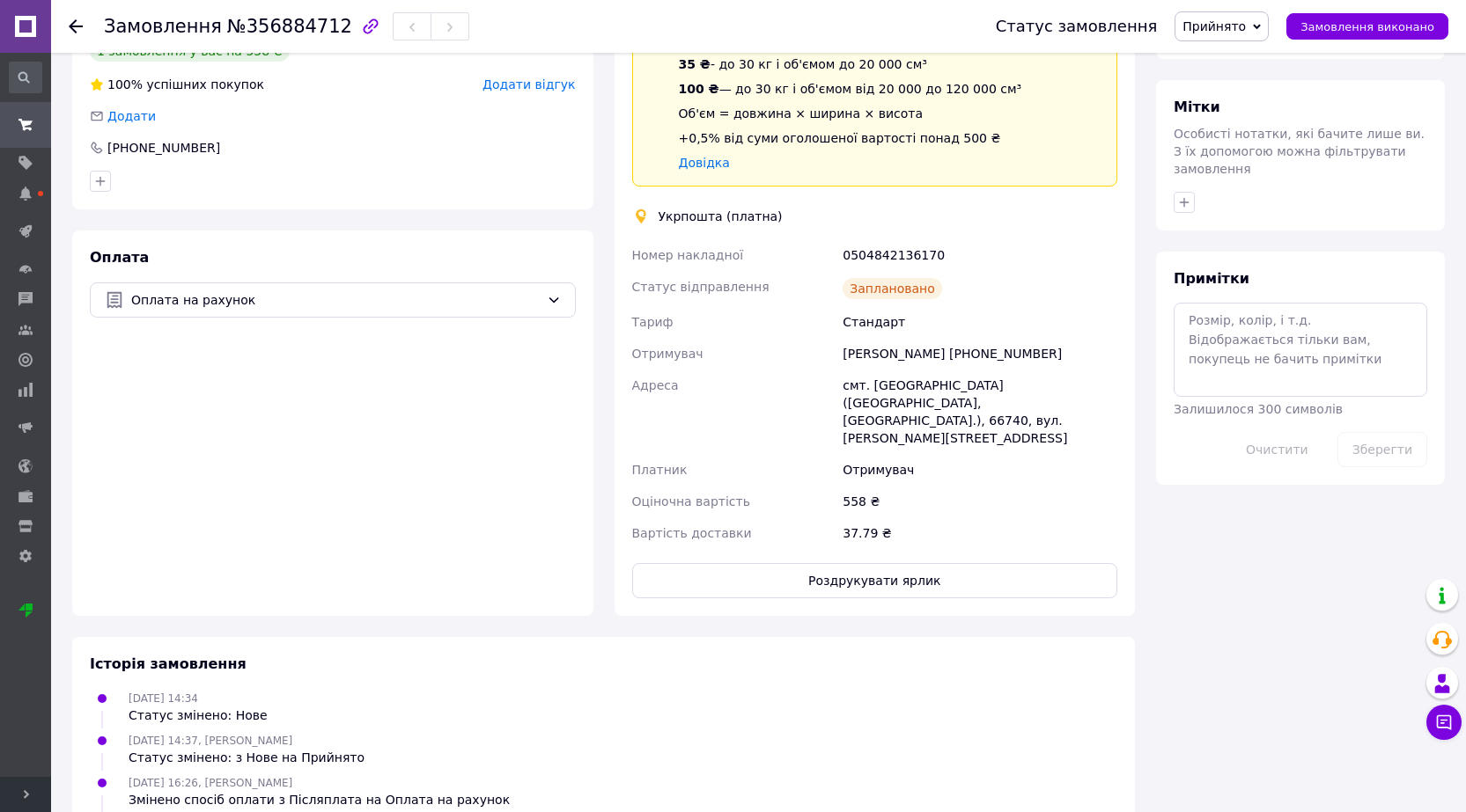
click at [872, 251] on div "0504842136170" at bounding box center [980, 255] width 281 height 32
copy div "0504842136170"
click at [884, 564] on button "Роздрукувати ярлик" at bounding box center [875, 581] width 486 height 36
click at [897, 564] on button "Роздрукувати ярлик" at bounding box center [875, 581] width 486 height 36
